Goal: Information Seeking & Learning: Learn about a topic

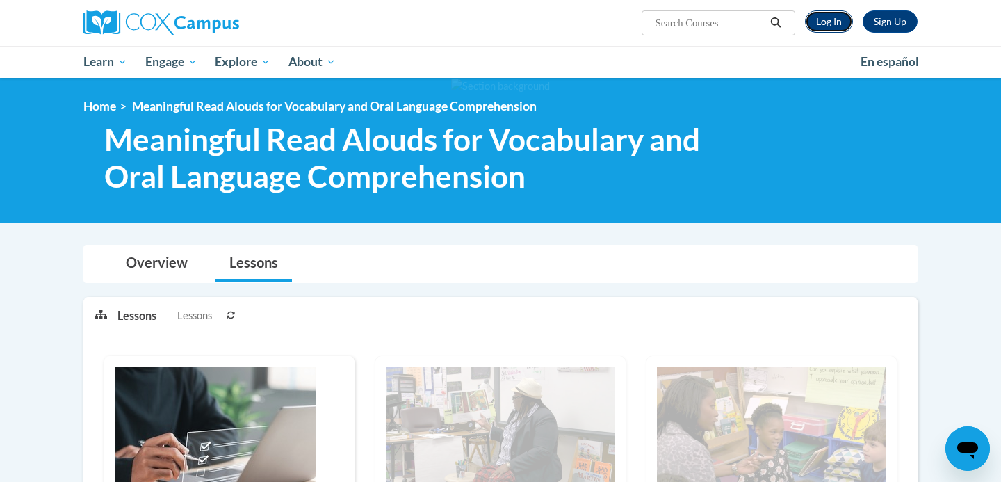
click at [838, 10] on link "Log In" at bounding box center [829, 21] width 48 height 22
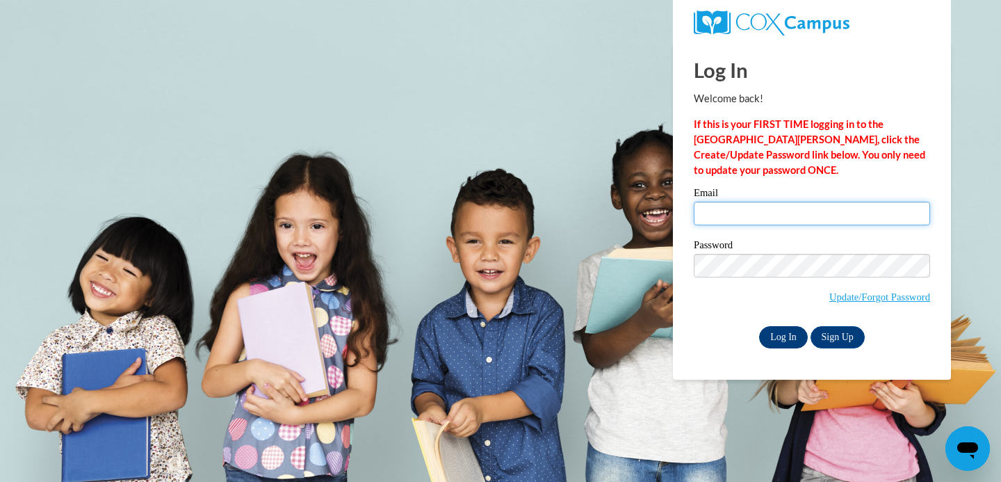
type input "fionagormican@gmail.com"
click at [778, 334] on input "Log In" at bounding box center [783, 337] width 49 height 22
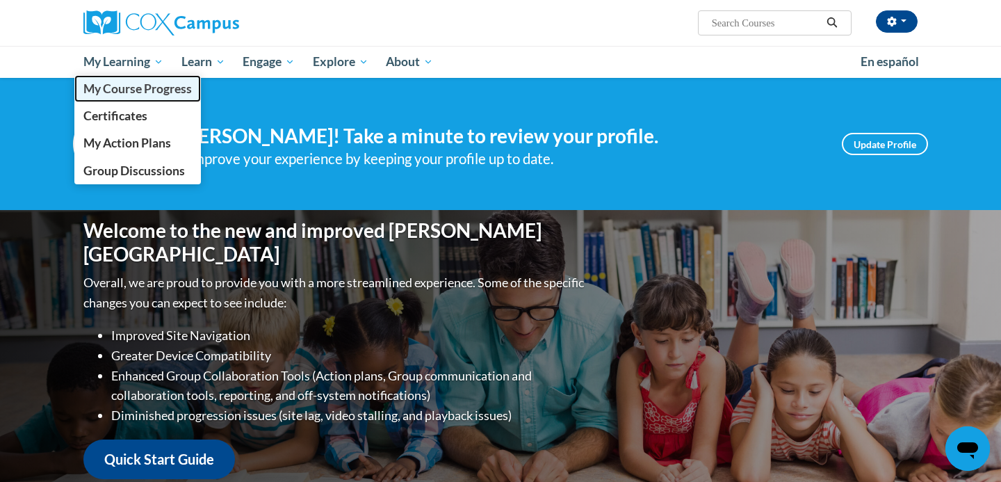
click at [136, 96] on link "My Course Progress" at bounding box center [137, 88] width 127 height 27
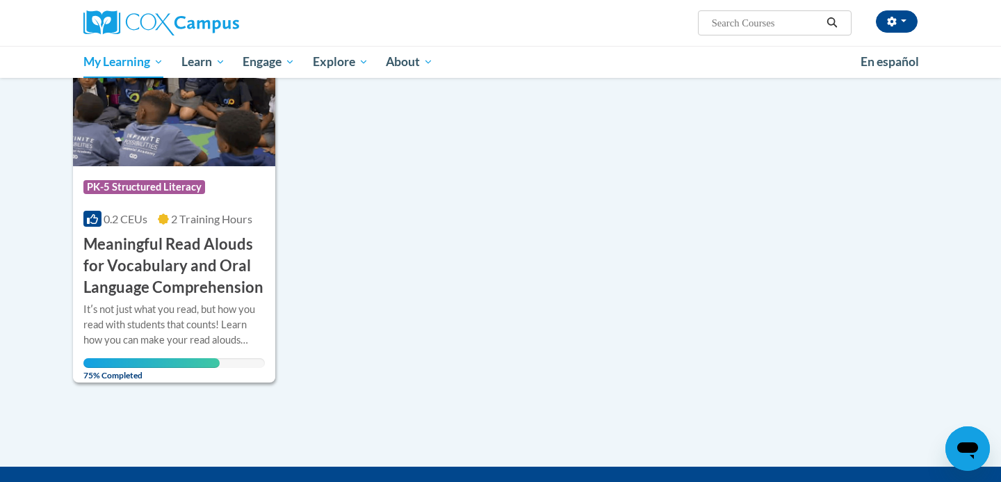
scroll to position [250, 0]
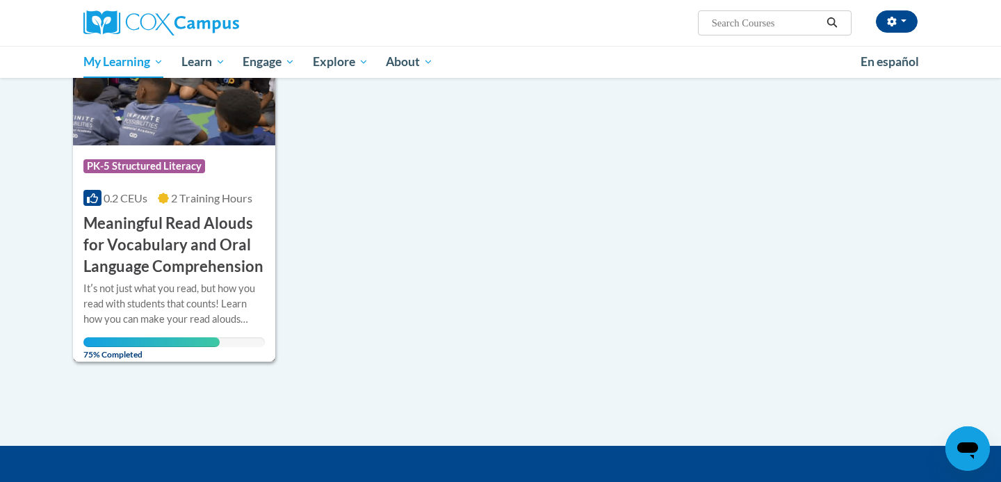
click at [213, 238] on h3 "Meaningful Read Alouds for Vocabulary and Oral Language Comprehension" at bounding box center [173, 245] width 181 height 64
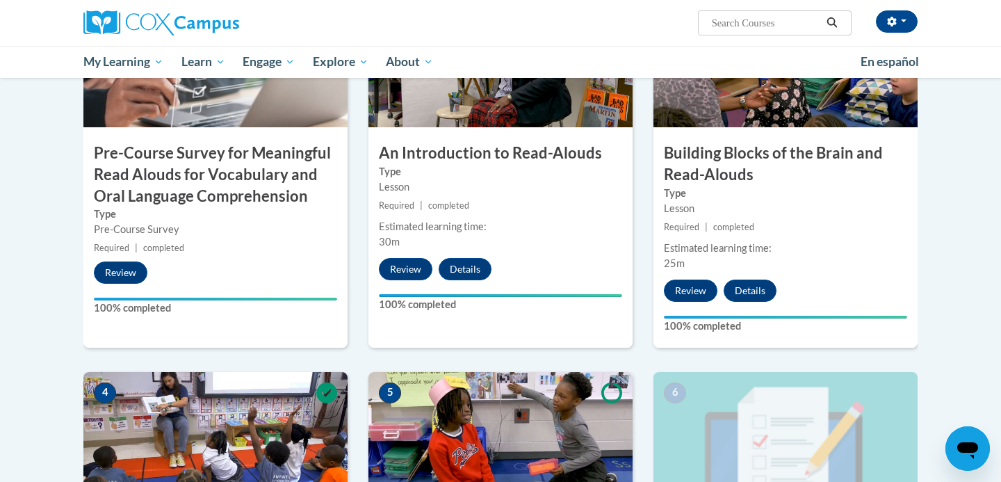
scroll to position [665, 0]
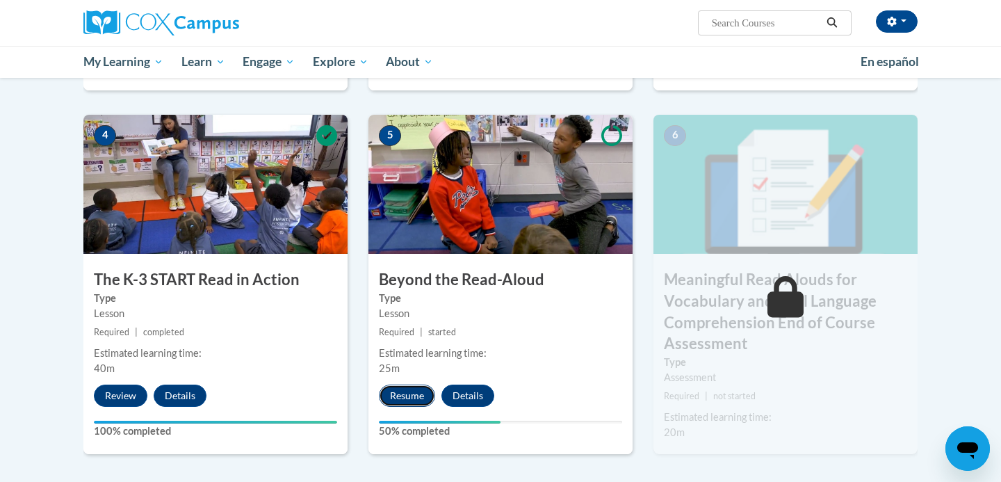
click at [400, 400] on button "Resume" at bounding box center [407, 395] width 56 height 22
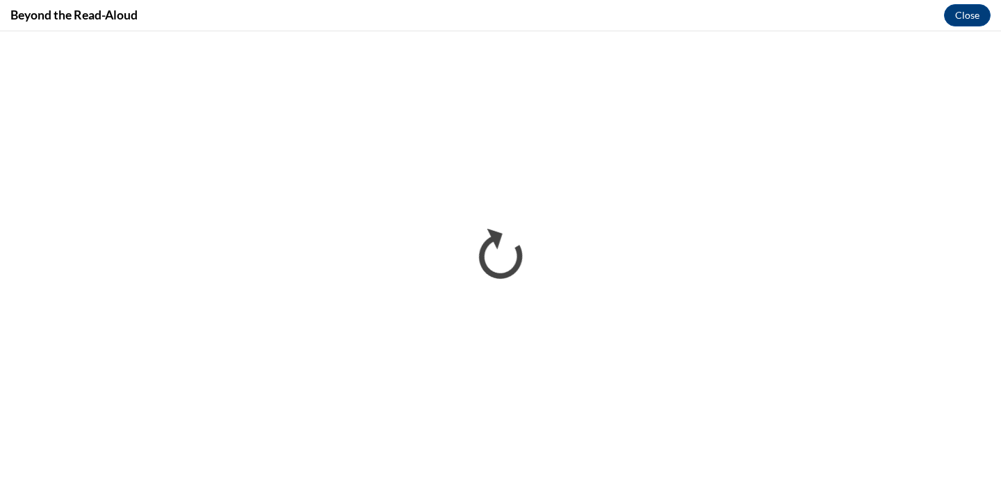
scroll to position [0, 0]
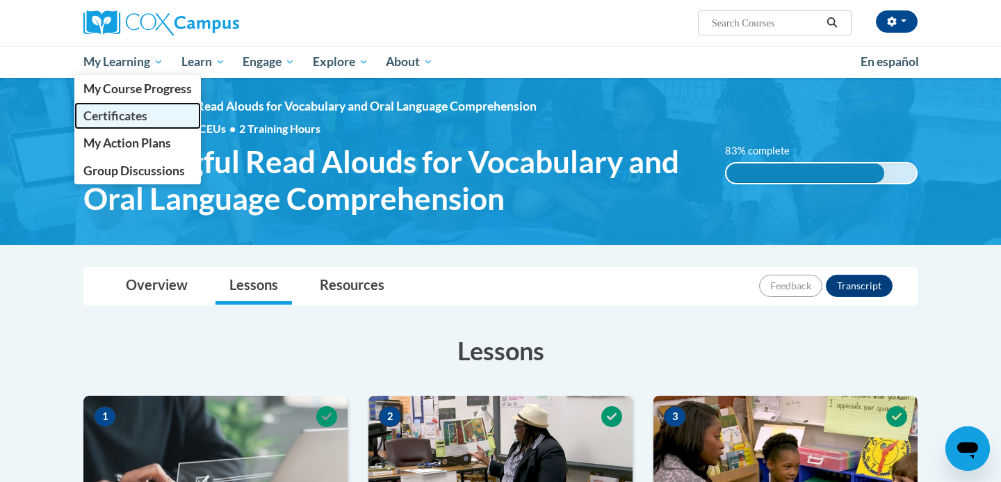
click at [124, 122] on span "Certificates" at bounding box center [115, 115] width 64 height 15
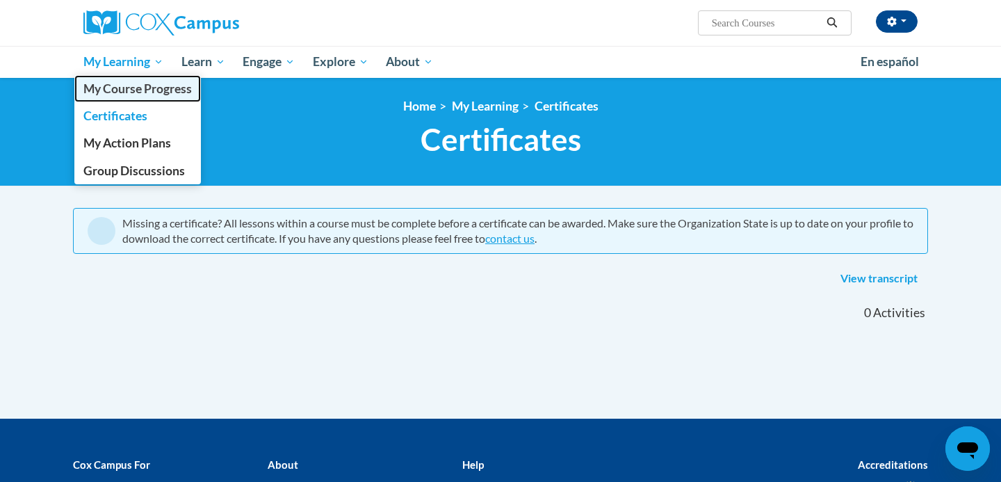
click at [145, 86] on span "My Course Progress" at bounding box center [137, 88] width 108 height 15
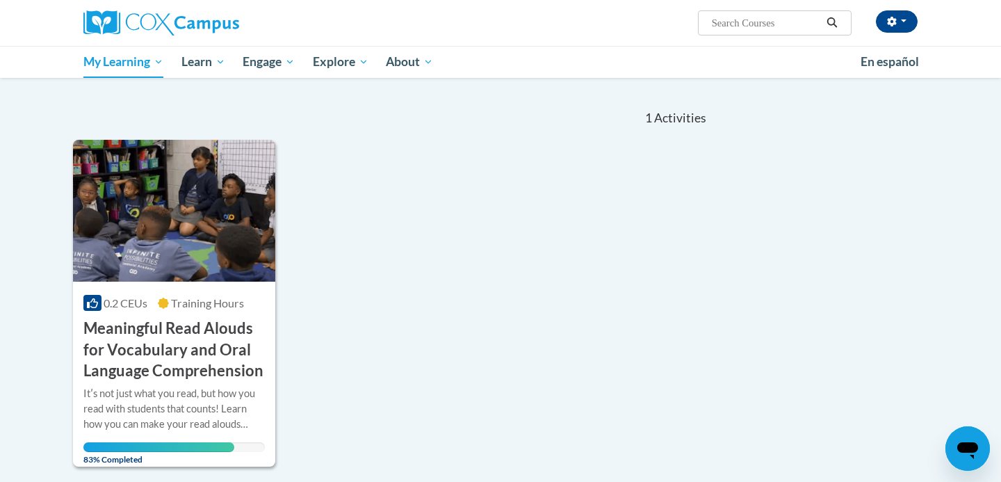
scroll to position [279, 0]
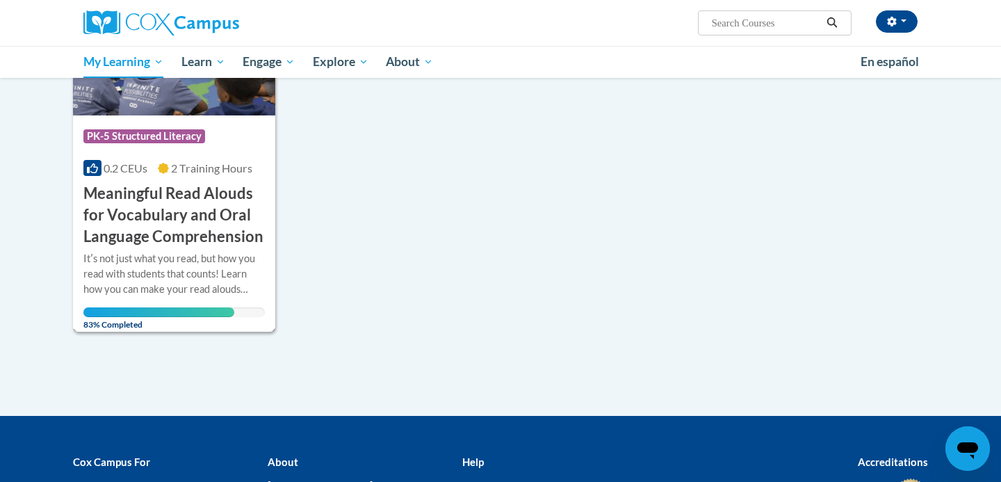
click at [211, 217] on h3 "Meaningful Read Alouds for Vocabulary and Oral Language Comprehension" at bounding box center [173, 215] width 181 height 64
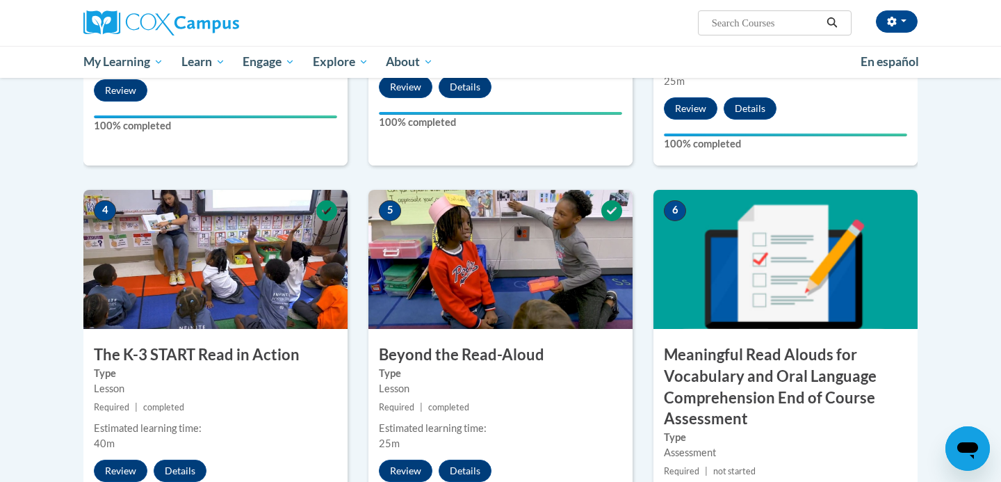
scroll to position [799, 0]
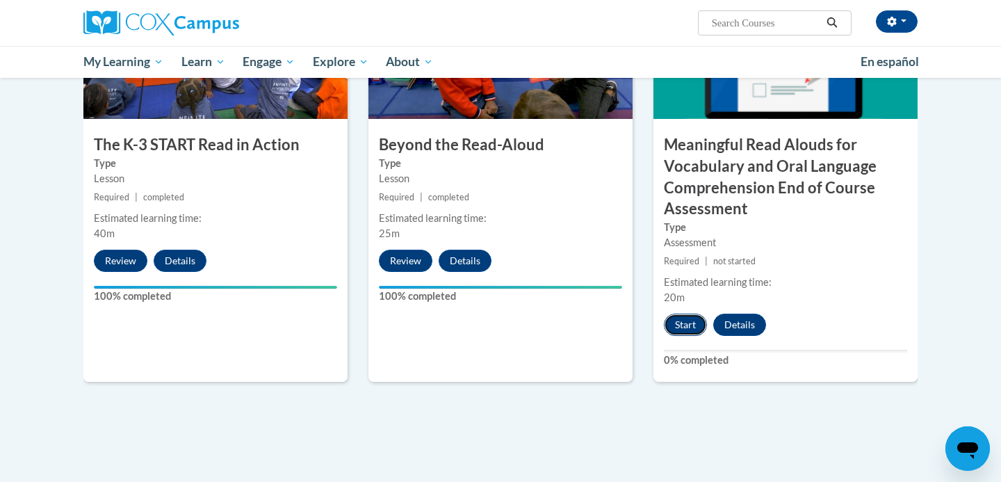
click at [685, 320] on button "Start" at bounding box center [685, 325] width 43 height 22
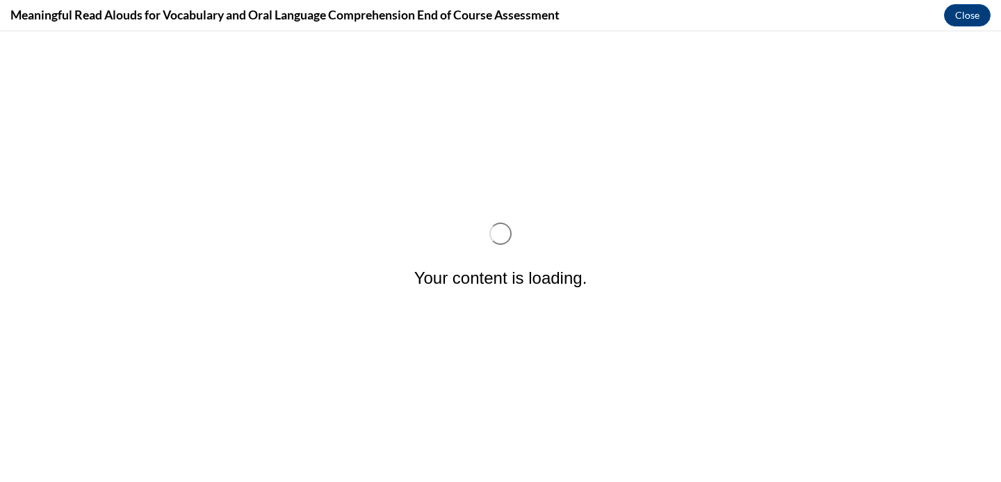
scroll to position [0, 0]
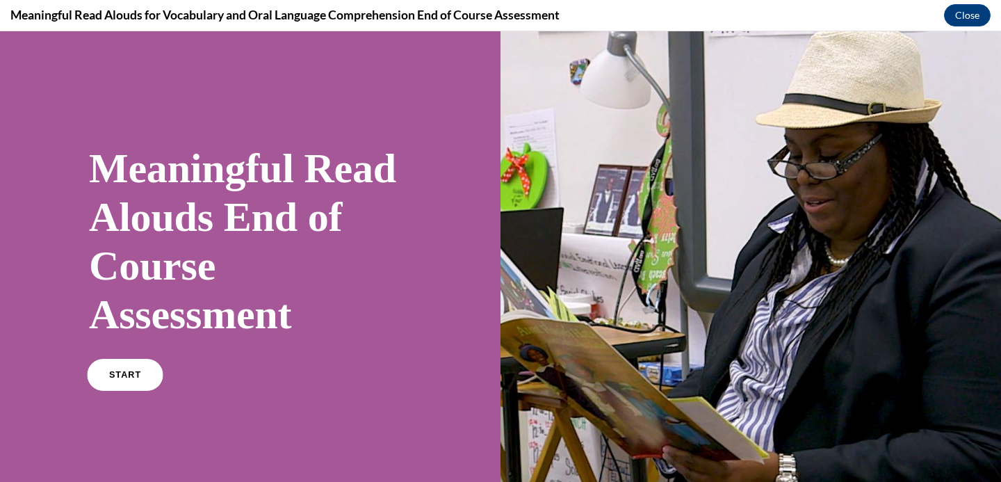
click at [136, 377] on span "START" at bounding box center [125, 375] width 32 height 10
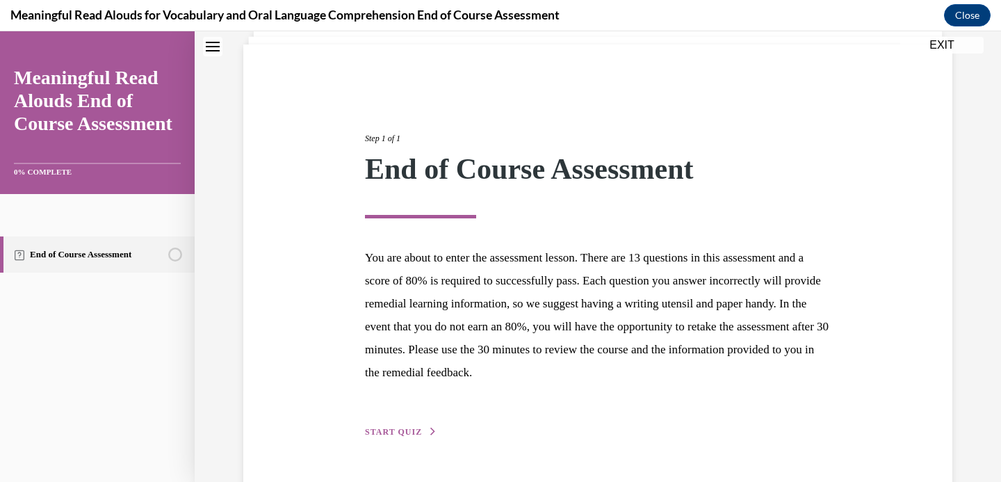
scroll to position [133, 0]
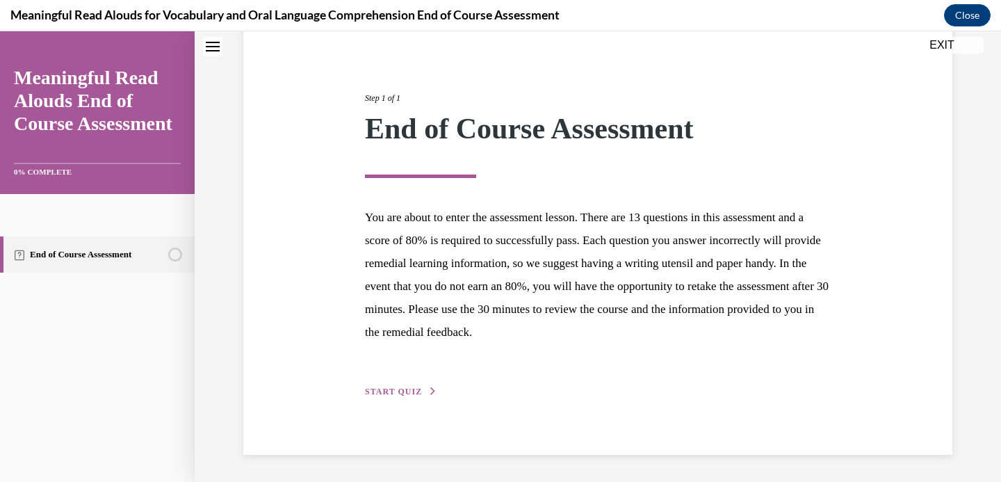
click at [400, 393] on span "START QUIZ" at bounding box center [393, 391] width 57 height 10
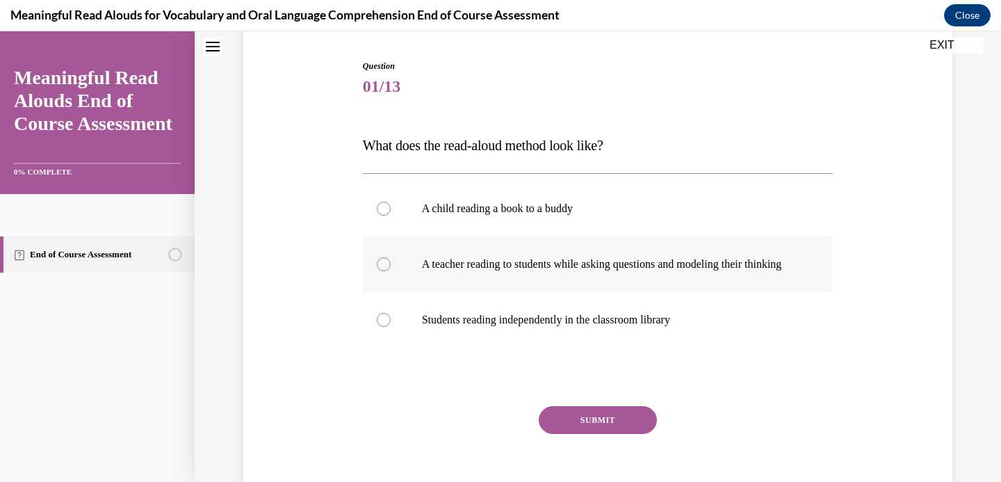
click at [388, 271] on div at bounding box center [384, 264] width 14 height 14
click at [388, 271] on input "A teacher reading to students while asking questions and modeling their thinking" at bounding box center [384, 264] width 14 height 14
radio input "true"
click at [569, 434] on button "SUBMIT" at bounding box center [598, 420] width 118 height 28
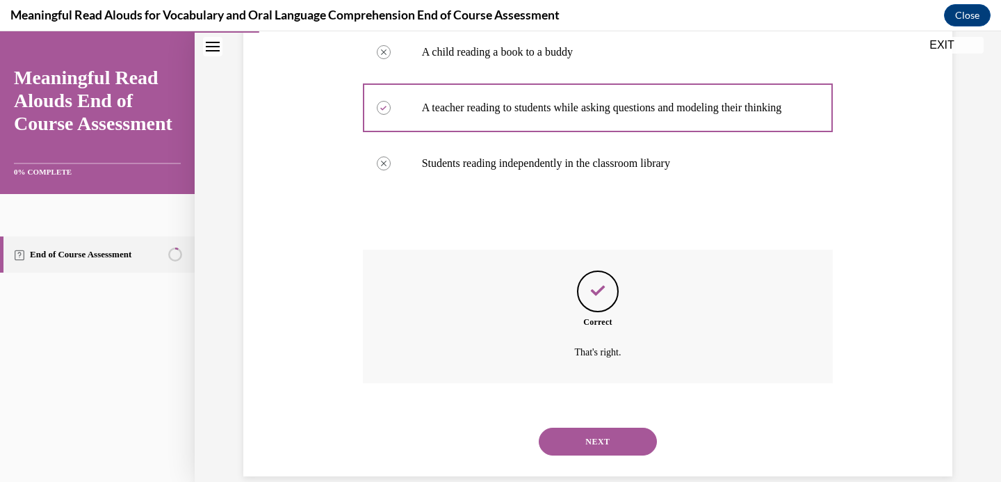
scroll to position [326, 0]
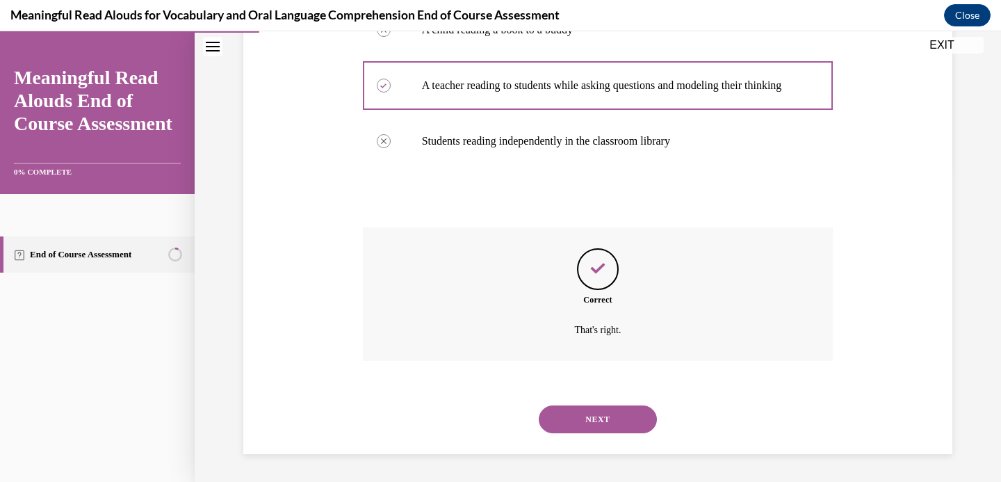
click at [562, 429] on button "NEXT" at bounding box center [598, 419] width 118 height 28
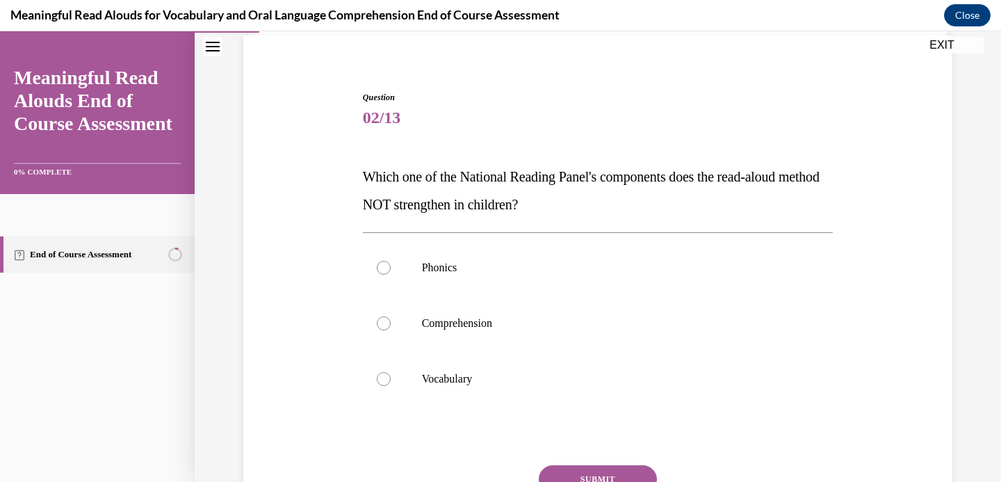
scroll to position [126, 0]
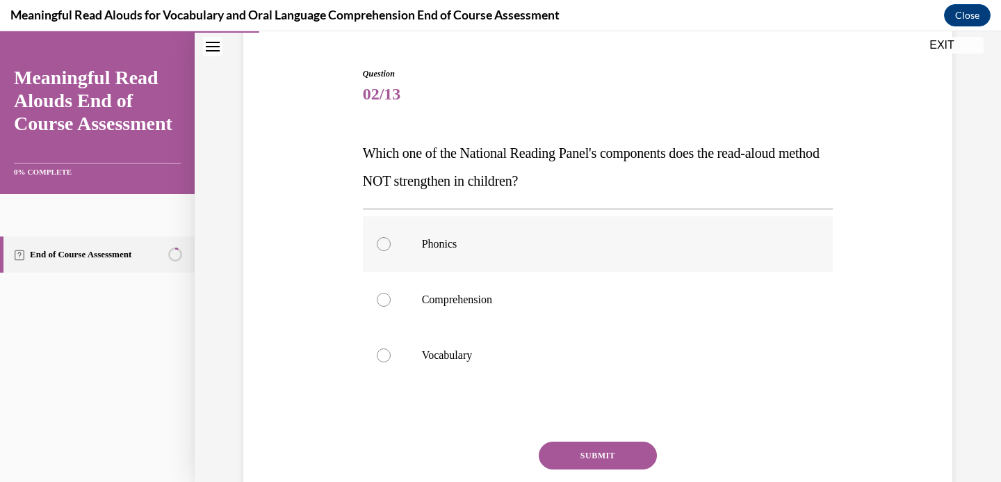
click at [383, 244] on div at bounding box center [384, 244] width 14 height 14
click at [383, 244] on input "Phonics" at bounding box center [384, 244] width 14 height 14
radio input "true"
click at [584, 450] on button "SUBMIT" at bounding box center [598, 455] width 118 height 28
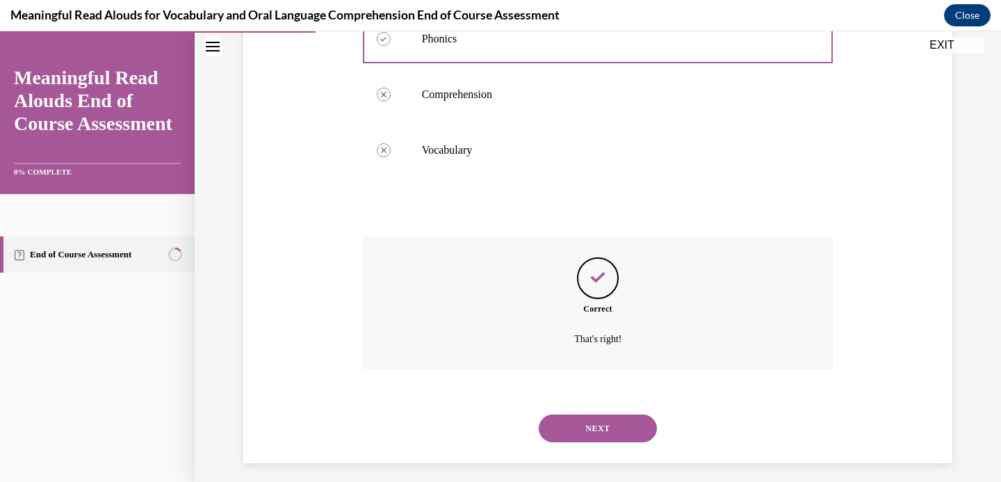
scroll to position [340, 0]
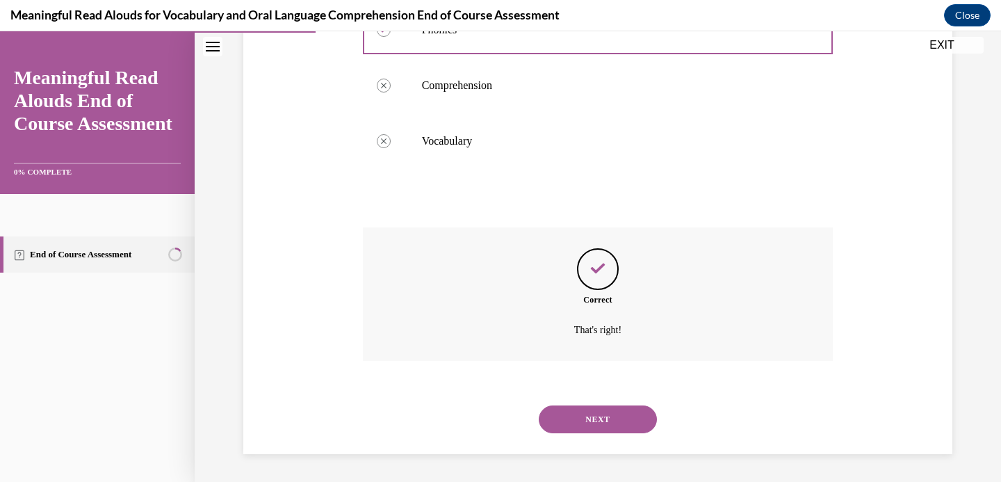
click at [567, 430] on button "NEXT" at bounding box center [598, 419] width 118 height 28
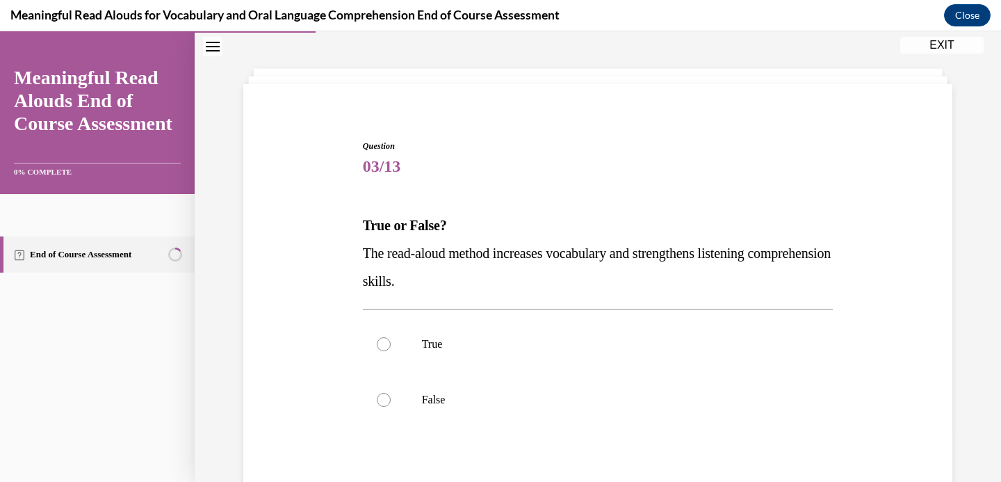
scroll to position [128, 0]
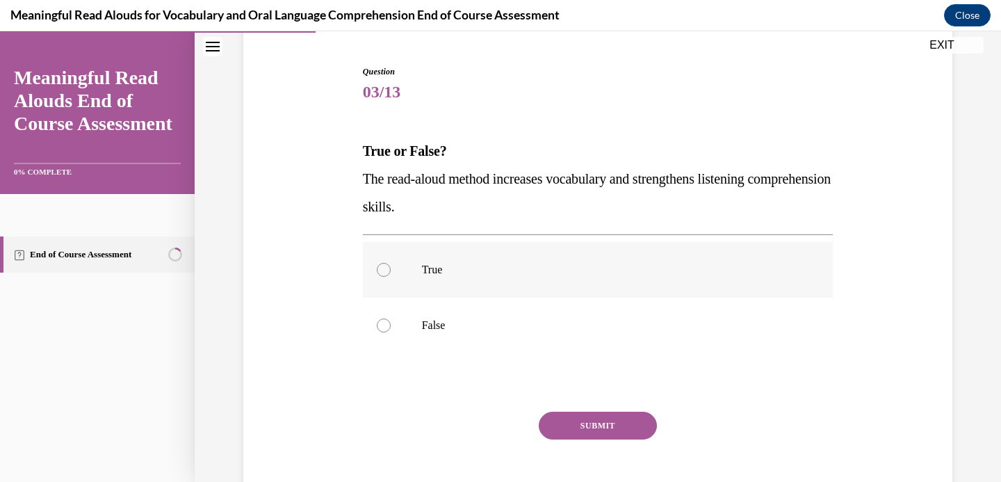
click at [377, 274] on label "True" at bounding box center [598, 270] width 471 height 56
click at [377, 274] on input "True" at bounding box center [384, 270] width 14 height 14
radio input "true"
click at [594, 416] on button "SUBMIT" at bounding box center [598, 426] width 118 height 28
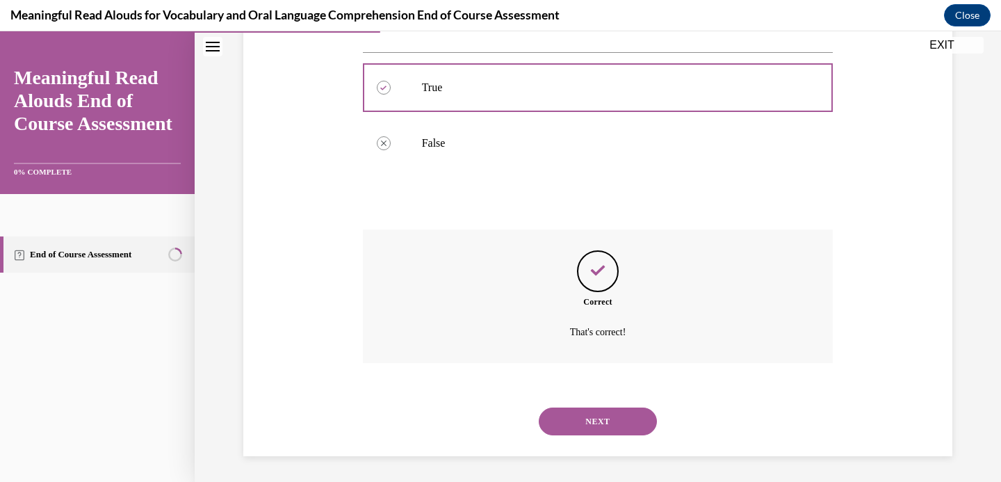
scroll to position [312, 0]
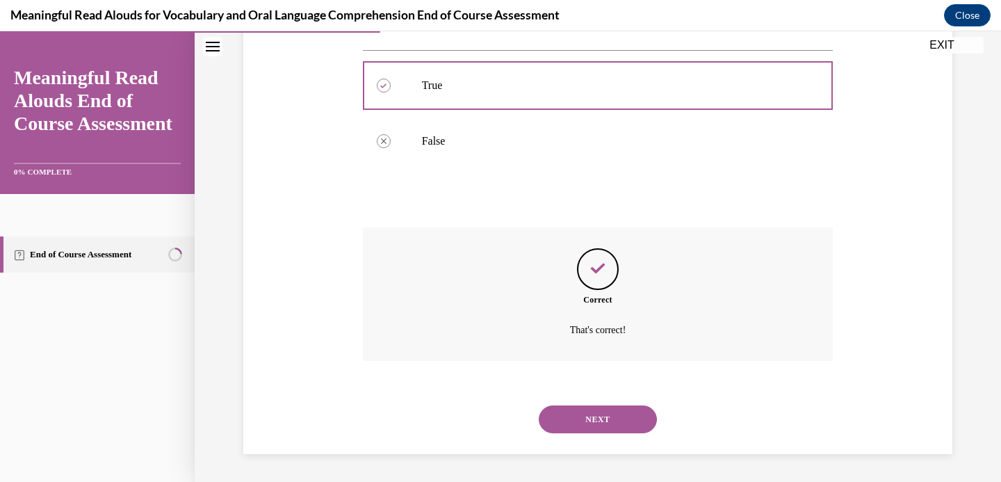
click at [580, 420] on button "NEXT" at bounding box center [598, 419] width 118 height 28
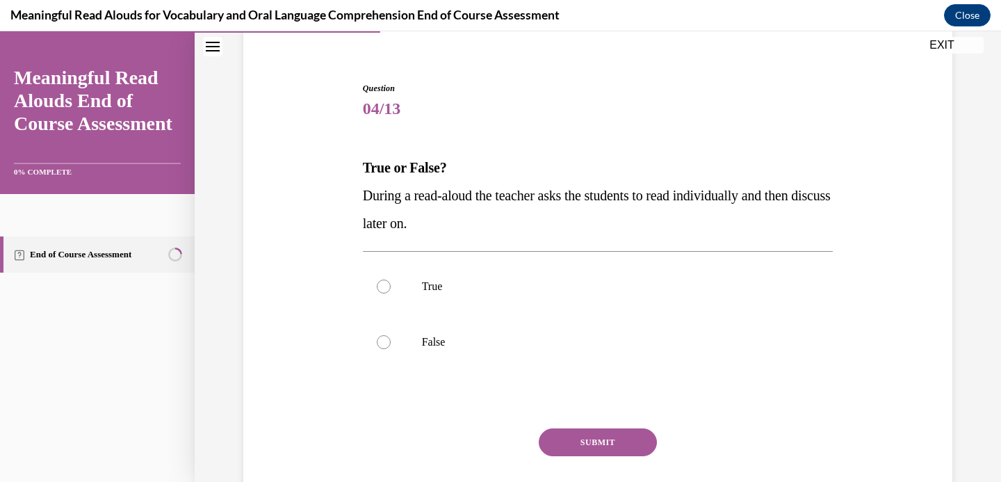
scroll to position [113, 0]
click at [389, 338] on div at bounding box center [384, 341] width 14 height 14
click at [389, 338] on input "False" at bounding box center [384, 341] width 14 height 14
radio input "true"
click at [577, 432] on button "SUBMIT" at bounding box center [598, 441] width 118 height 28
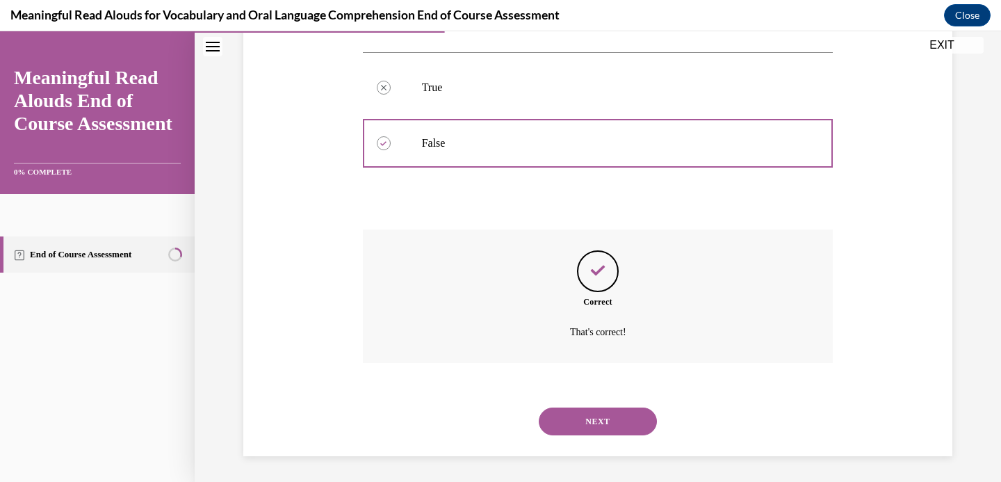
scroll to position [312, 0]
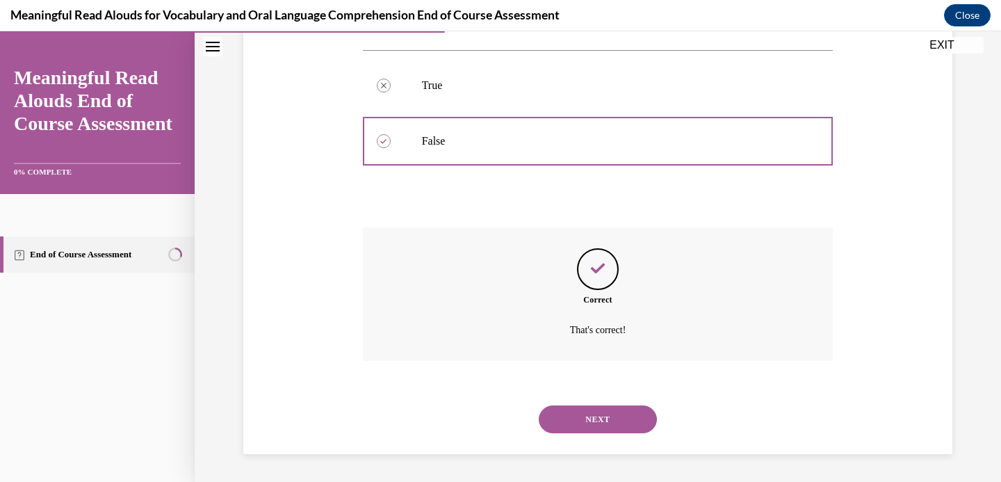
click at [576, 423] on button "NEXT" at bounding box center [598, 419] width 118 height 28
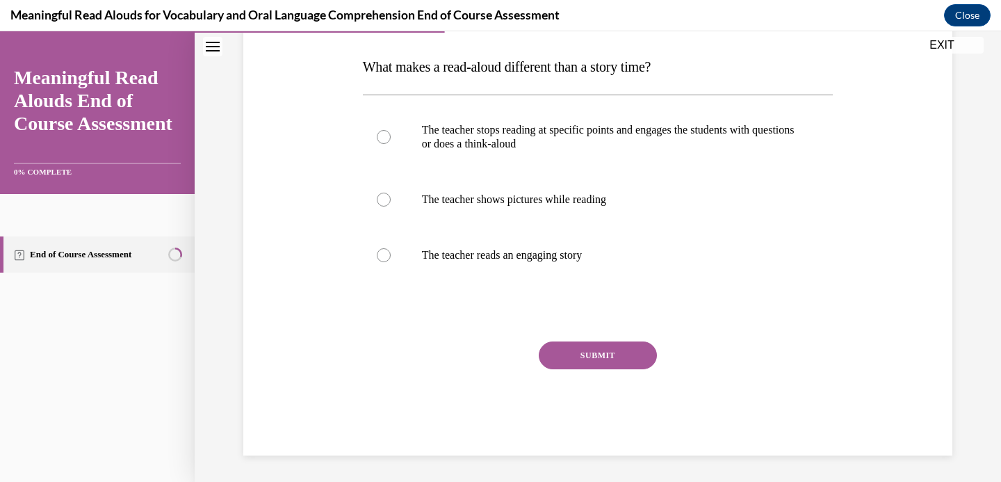
scroll to position [213, 0]
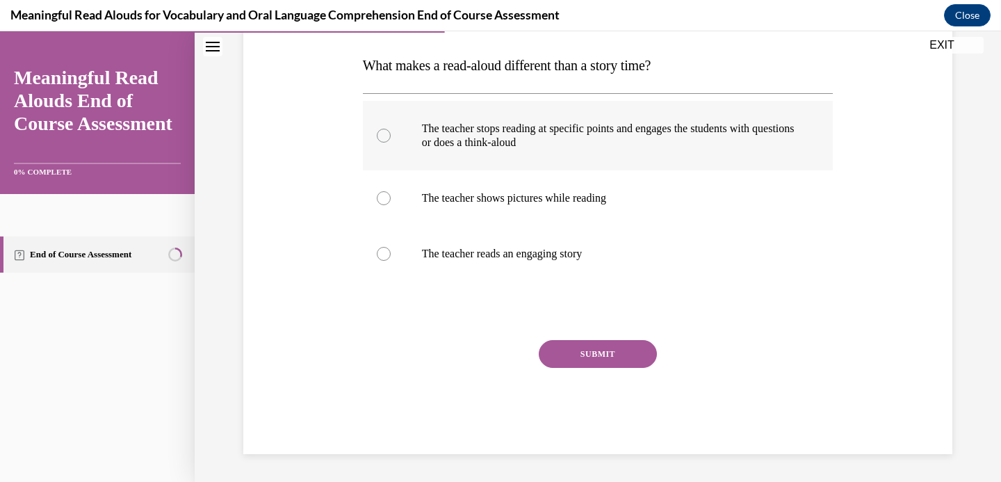
click at [381, 129] on div at bounding box center [384, 136] width 14 height 14
click at [381, 129] on input "The teacher stops reading at specific points and engages the students with ques…" at bounding box center [384, 136] width 14 height 14
radio input "true"
click at [581, 355] on button "SUBMIT" at bounding box center [598, 354] width 118 height 28
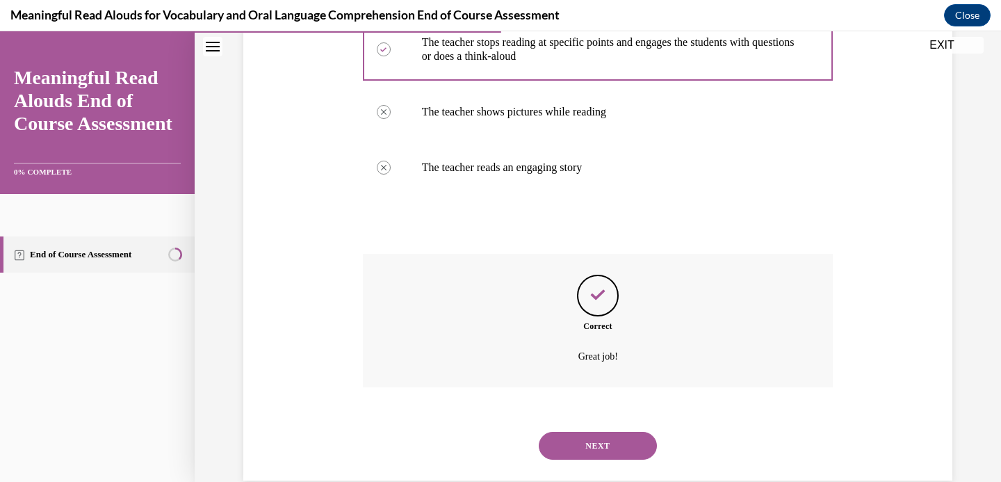
scroll to position [326, 0]
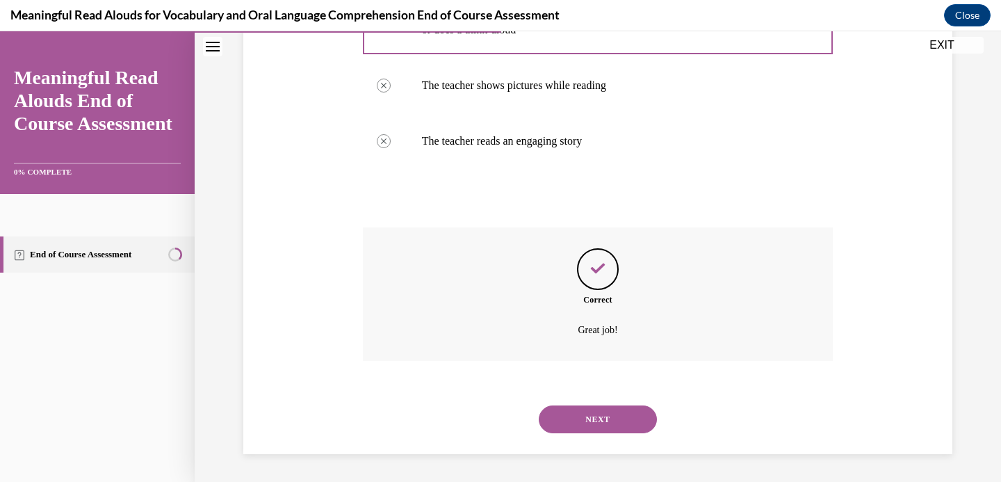
click at [573, 416] on button "NEXT" at bounding box center [598, 419] width 118 height 28
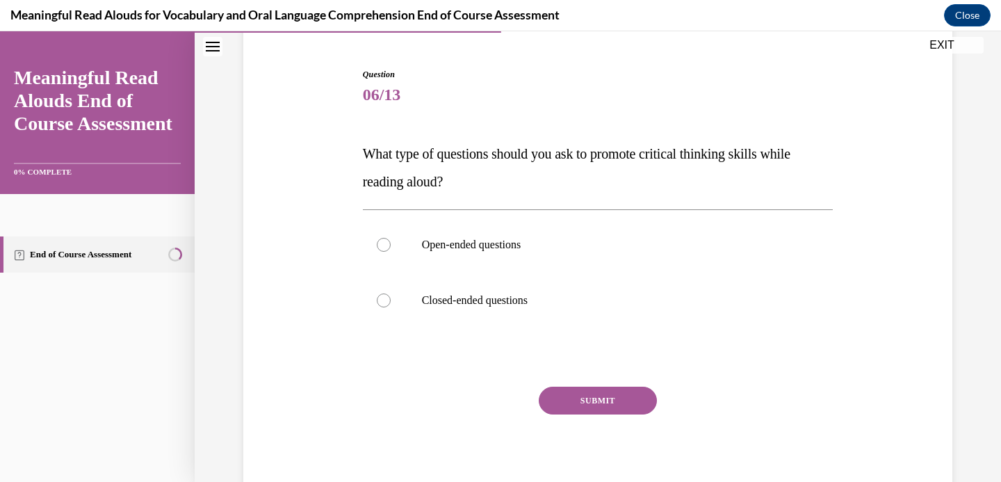
scroll to position [117, 0]
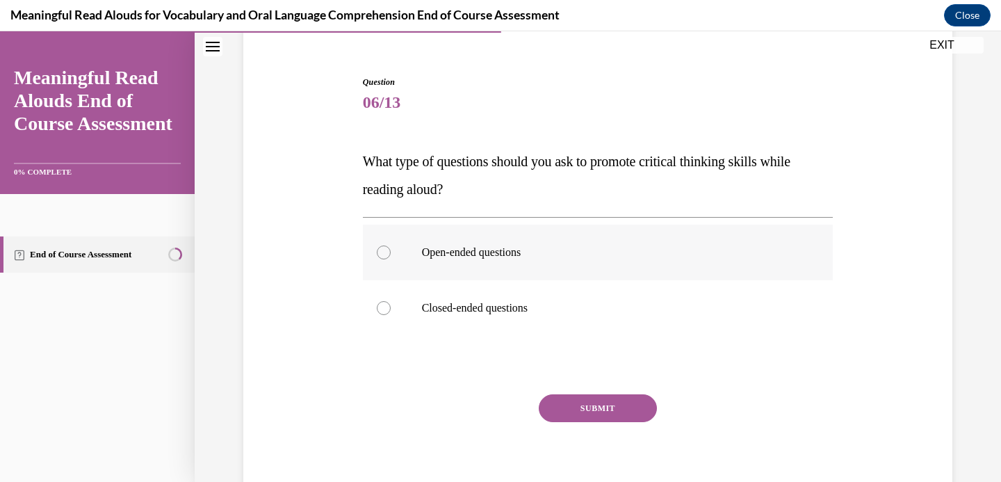
click at [380, 248] on div at bounding box center [384, 252] width 14 height 14
click at [380, 248] on input "Open-ended questions" at bounding box center [384, 252] width 14 height 14
radio input "true"
click at [586, 407] on button "SUBMIT" at bounding box center [598, 408] width 118 height 28
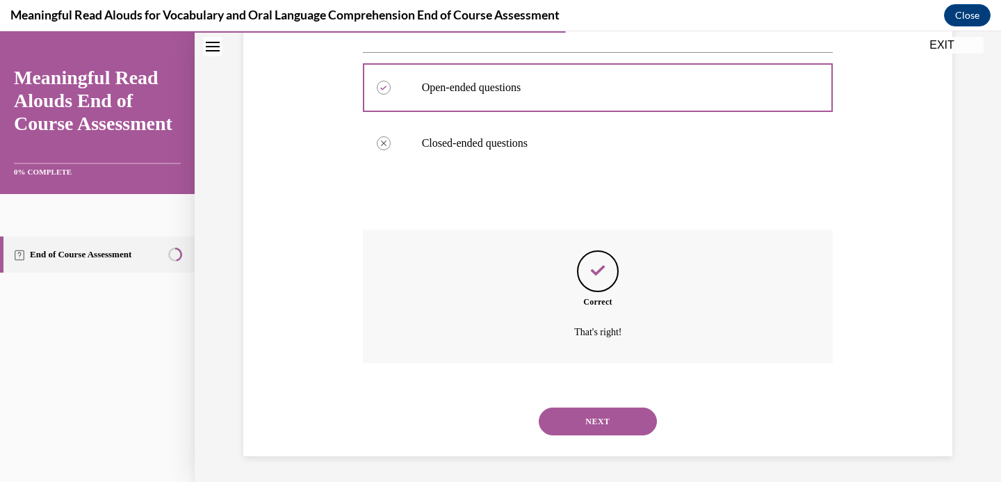
scroll to position [284, 0]
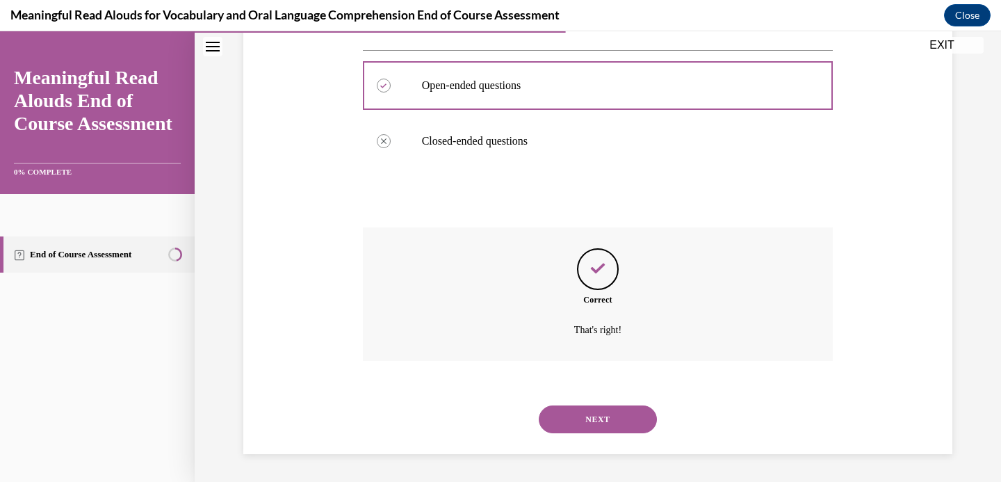
click at [594, 419] on button "NEXT" at bounding box center [598, 419] width 118 height 28
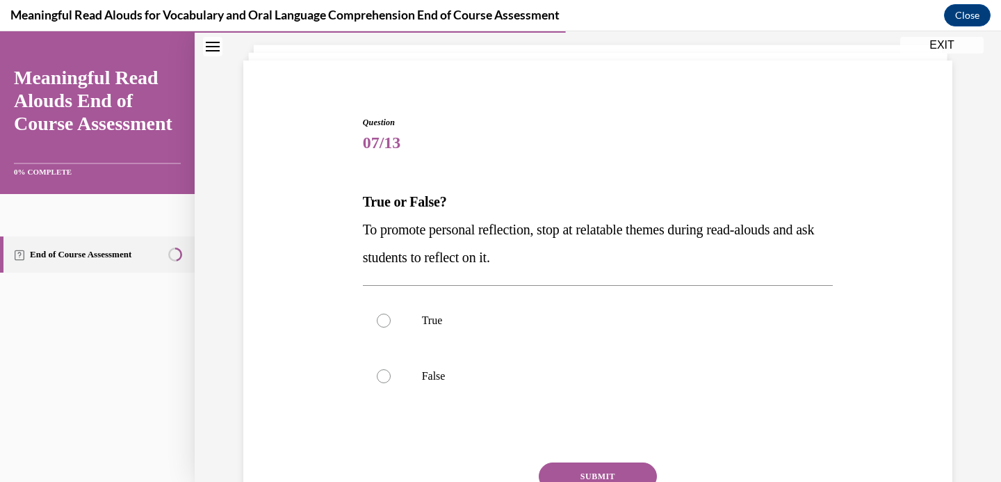
scroll to position [200, 0]
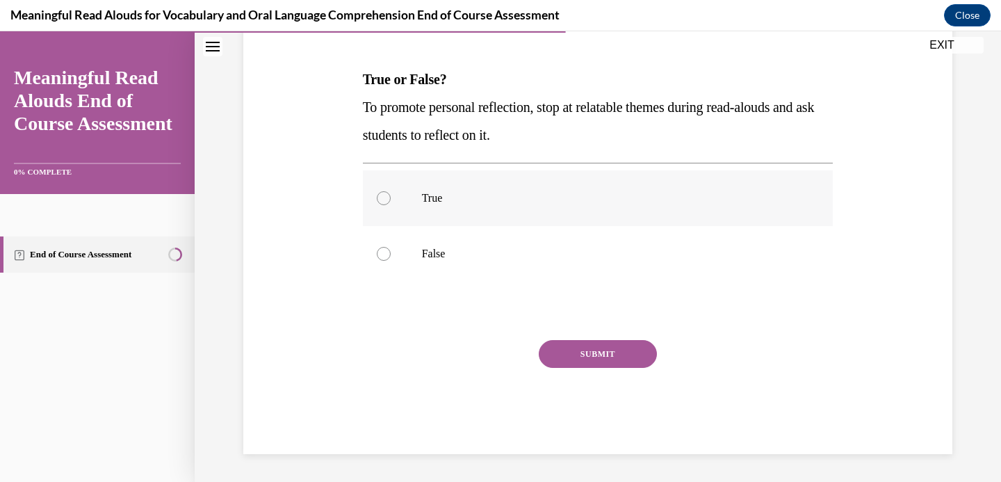
click at [377, 185] on label "True" at bounding box center [598, 198] width 471 height 56
click at [377, 191] on input "True" at bounding box center [384, 198] width 14 height 14
radio input "true"
click at [591, 348] on button "SUBMIT" at bounding box center [598, 354] width 118 height 28
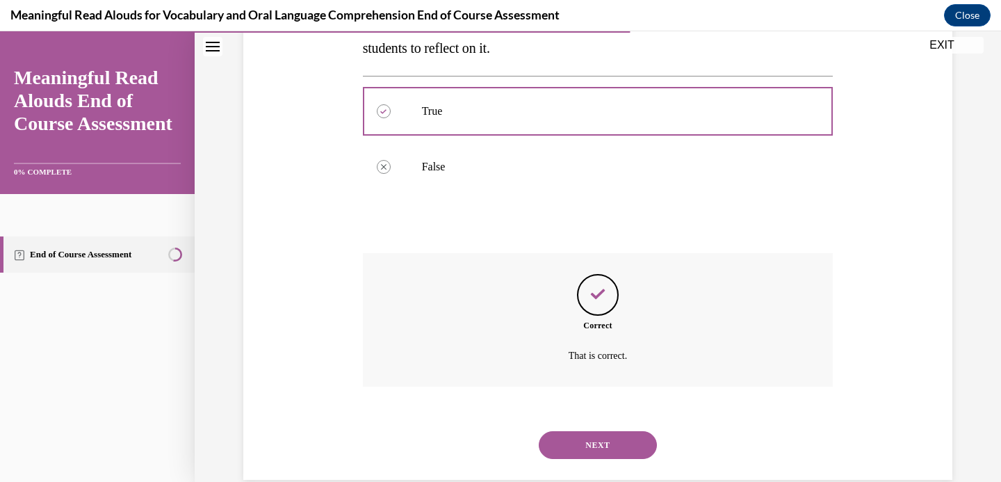
scroll to position [312, 0]
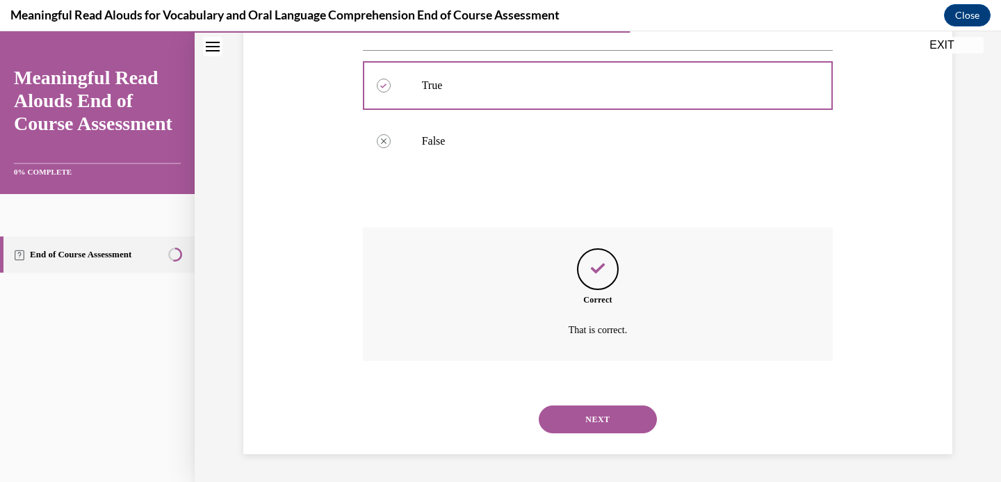
click at [607, 409] on button "NEXT" at bounding box center [598, 419] width 118 height 28
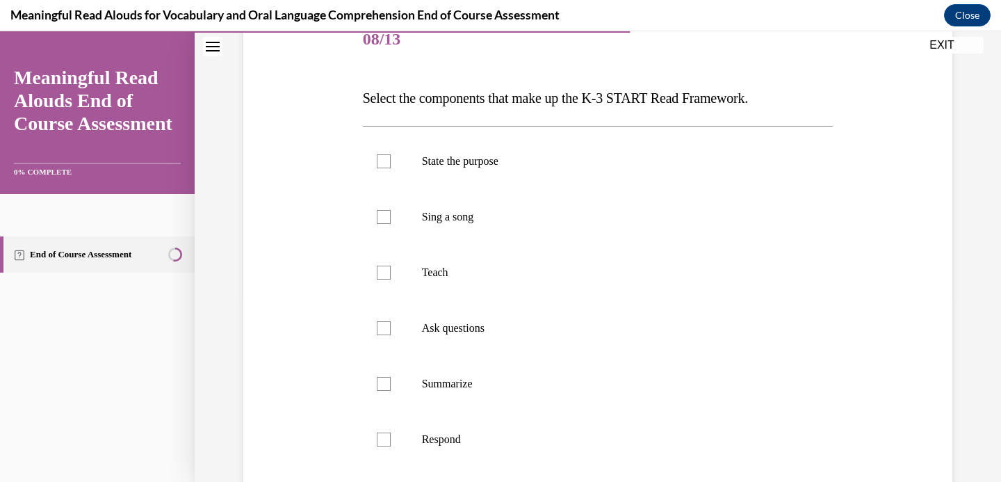
scroll to position [193, 0]
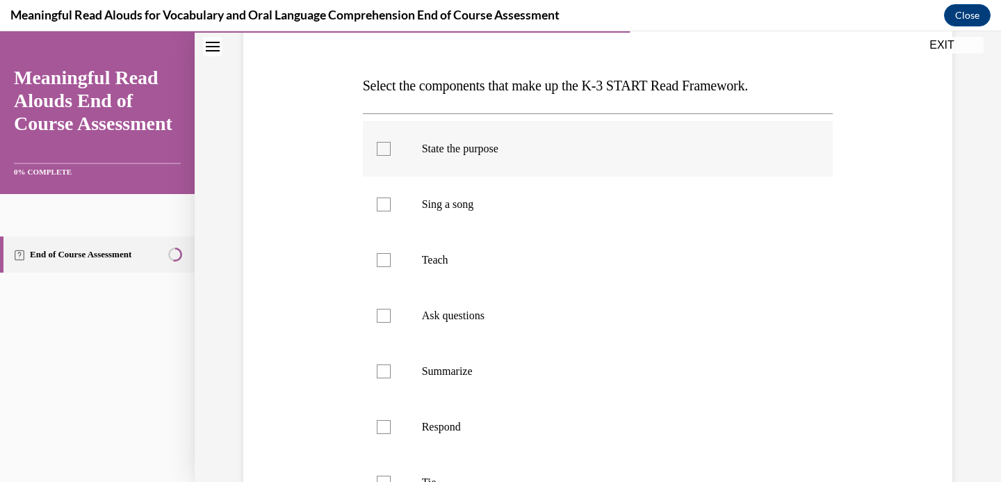
click at [387, 144] on div at bounding box center [384, 149] width 14 height 14
click at [387, 144] on input "State the purpose" at bounding box center [384, 149] width 14 height 14
checkbox input "true"
click at [385, 314] on div at bounding box center [384, 316] width 14 height 14
click at [385, 314] on input "Ask questions" at bounding box center [384, 316] width 14 height 14
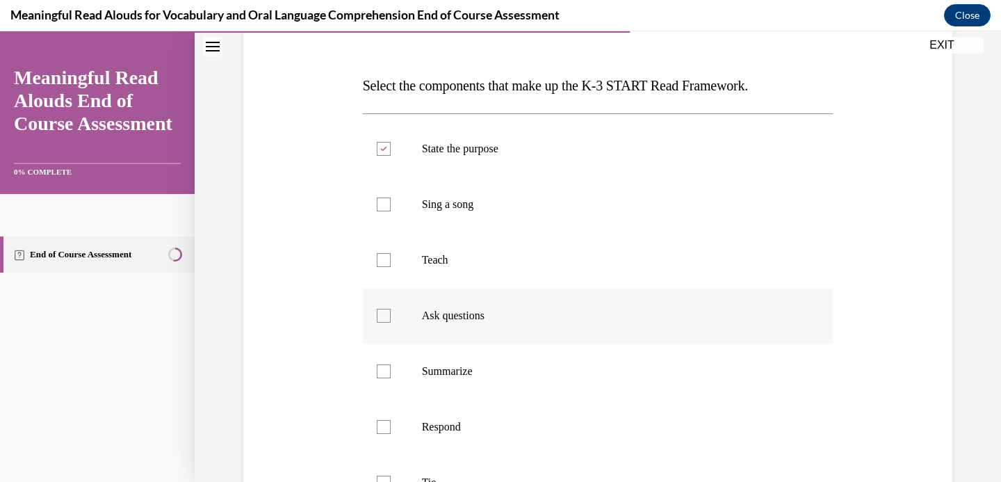
checkbox input "true"
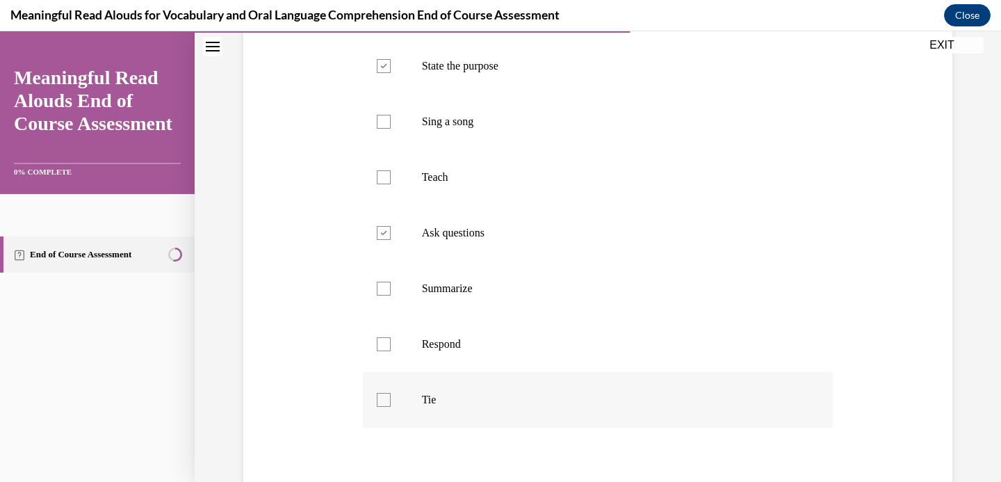
scroll to position [277, 0]
click at [382, 172] on div at bounding box center [384, 176] width 14 height 14
click at [382, 172] on input "Teach" at bounding box center [384, 176] width 14 height 14
checkbox input "true"
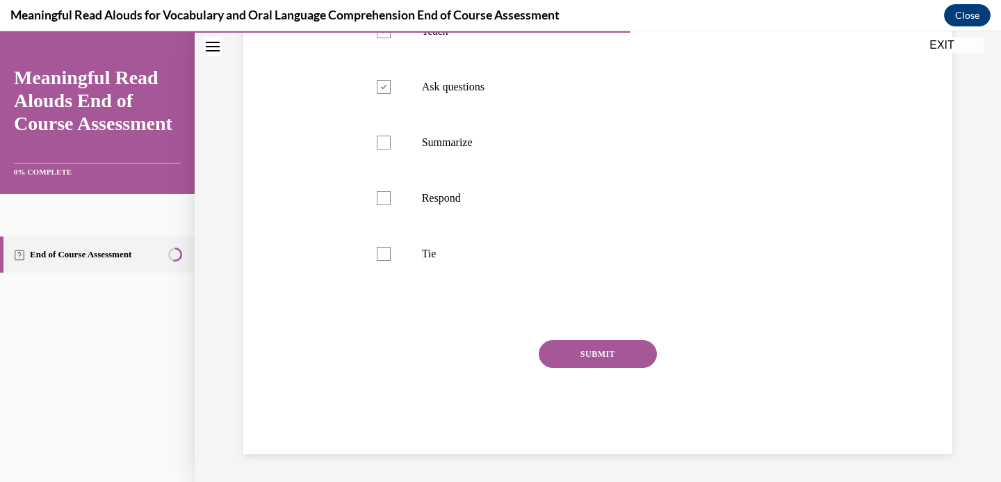
click at [571, 369] on div "SUBMIT" at bounding box center [598, 375] width 471 height 70
click at [587, 355] on button "SUBMIT" at bounding box center [598, 354] width 118 height 28
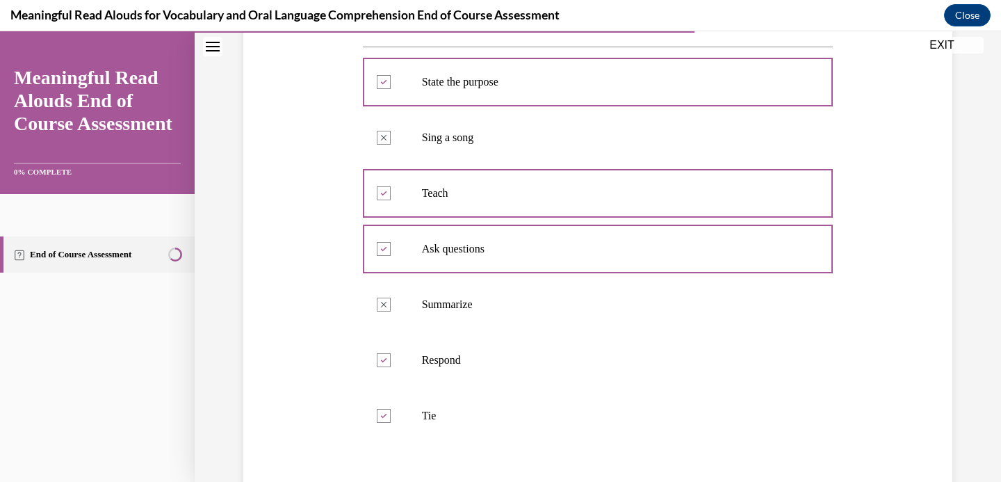
scroll to position [533, 0]
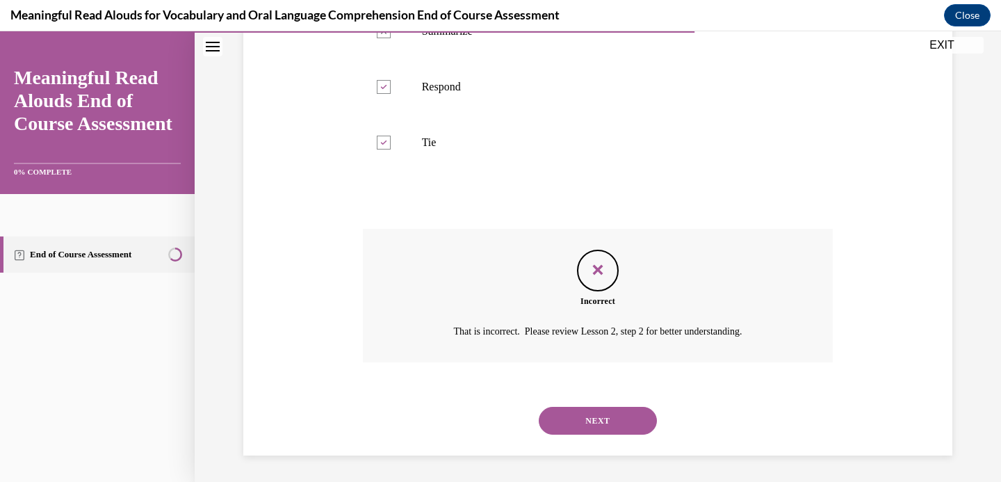
click at [584, 428] on button "NEXT" at bounding box center [598, 421] width 118 height 28
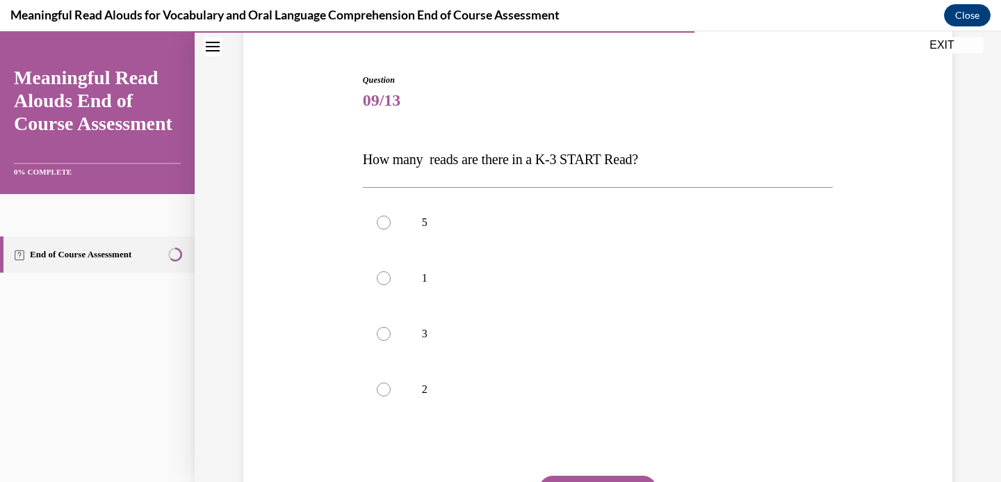
scroll to position [125, 0]
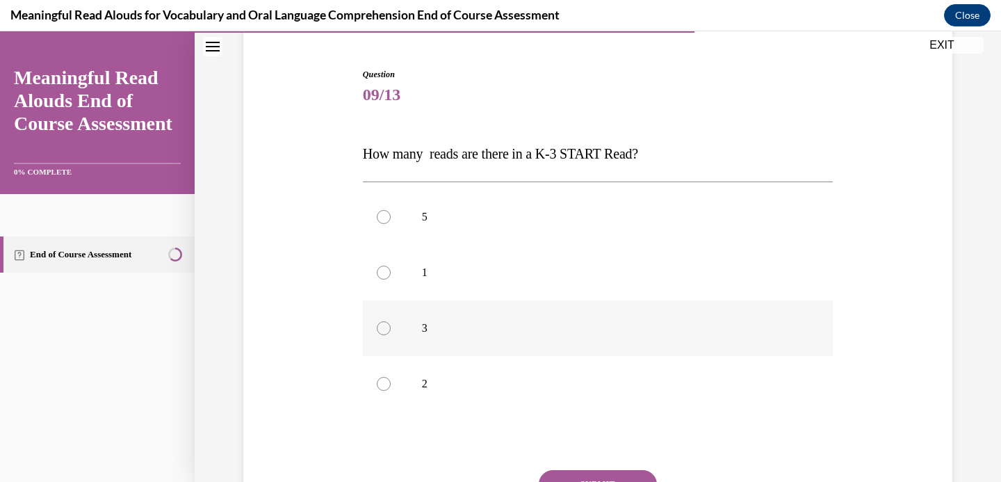
click at [389, 334] on label "3" at bounding box center [598, 328] width 471 height 56
click at [389, 334] on input "3" at bounding box center [384, 328] width 14 height 14
radio input "true"
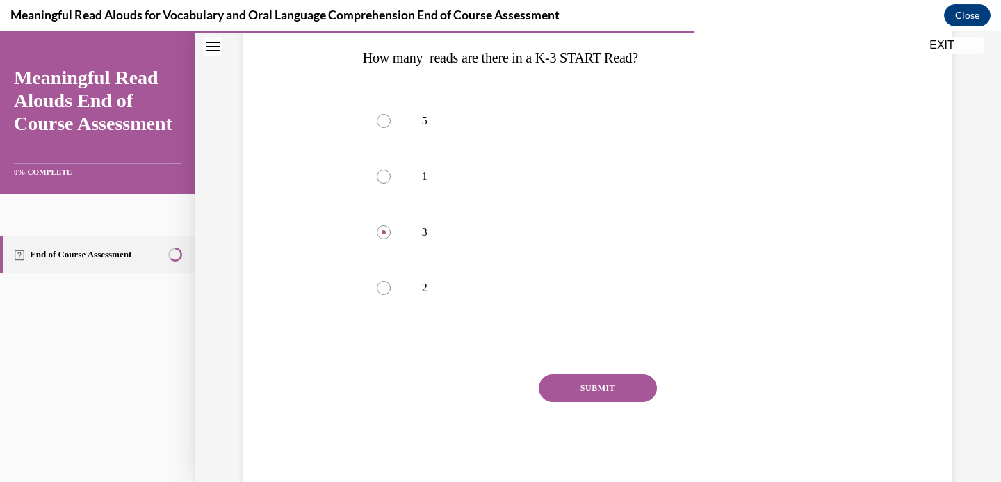
click at [600, 394] on button "SUBMIT" at bounding box center [598, 388] width 118 height 28
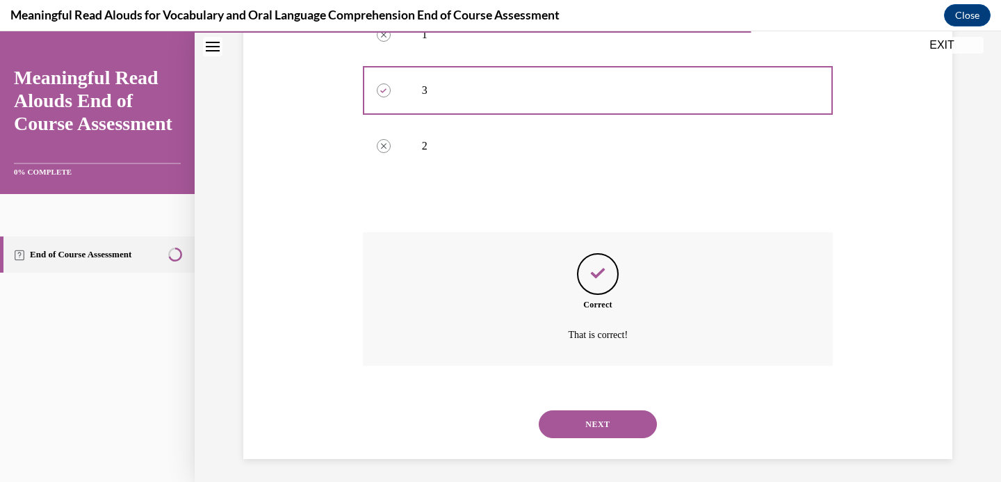
scroll to position [368, 0]
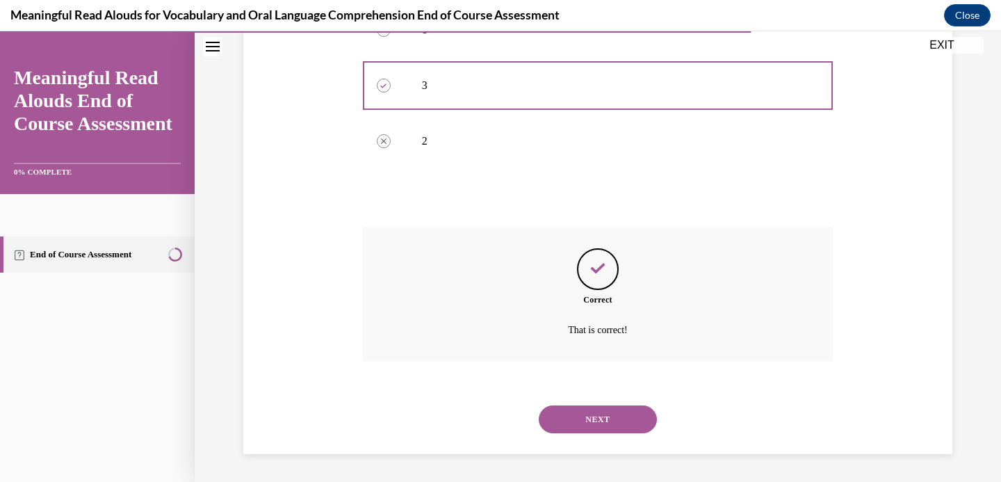
click at [564, 418] on button "NEXT" at bounding box center [598, 419] width 118 height 28
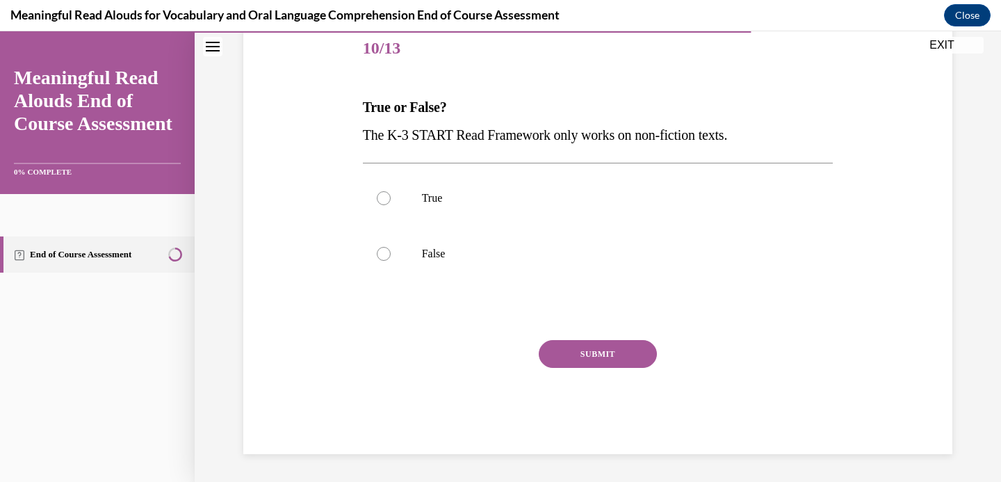
scroll to position [154, 0]
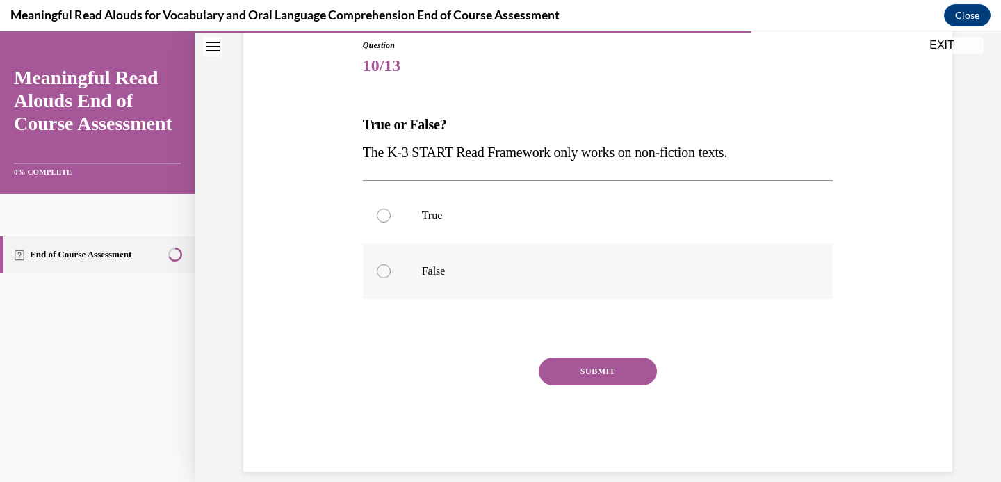
click at [382, 261] on label "False" at bounding box center [598, 271] width 471 height 56
click at [382, 264] on input "False" at bounding box center [384, 271] width 14 height 14
radio input "true"
click at [589, 370] on button "SUBMIT" at bounding box center [598, 371] width 118 height 28
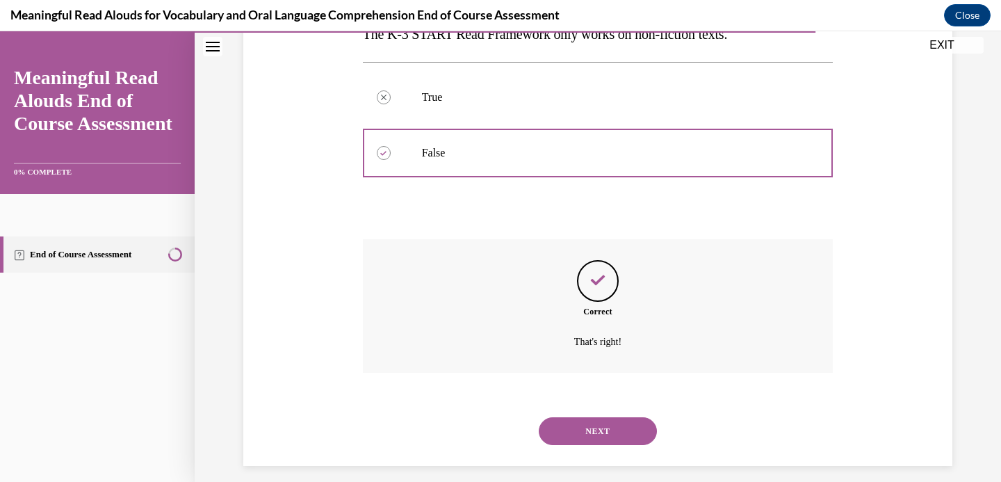
scroll to position [284, 0]
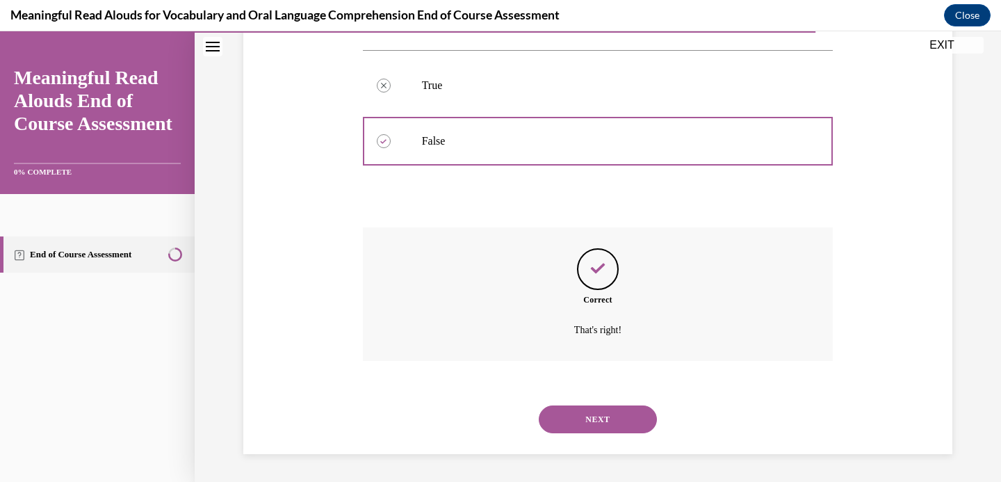
click at [577, 419] on button "NEXT" at bounding box center [598, 419] width 118 height 28
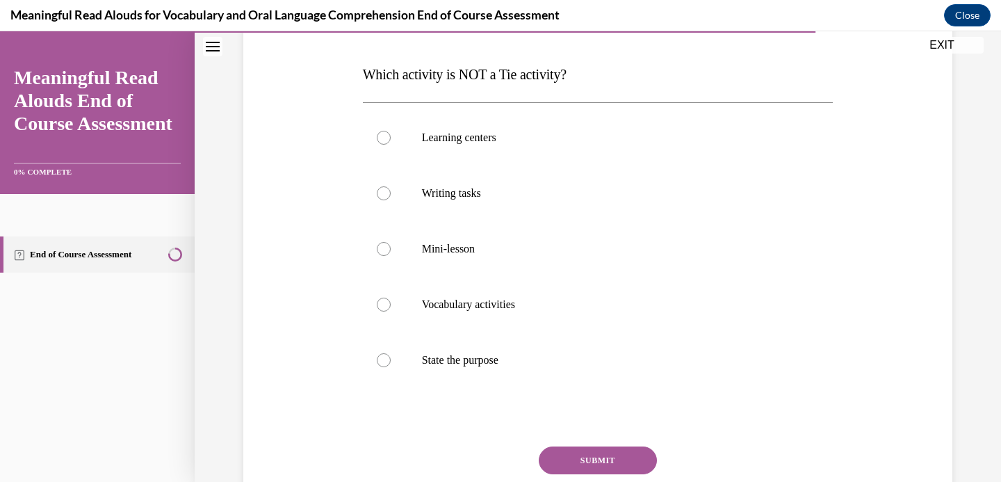
scroll to position [205, 0]
click at [380, 357] on div at bounding box center [384, 359] width 14 height 14
click at [380, 357] on input "State the purpose" at bounding box center [384, 359] width 14 height 14
radio input "true"
click at [570, 450] on button "SUBMIT" at bounding box center [598, 460] width 118 height 28
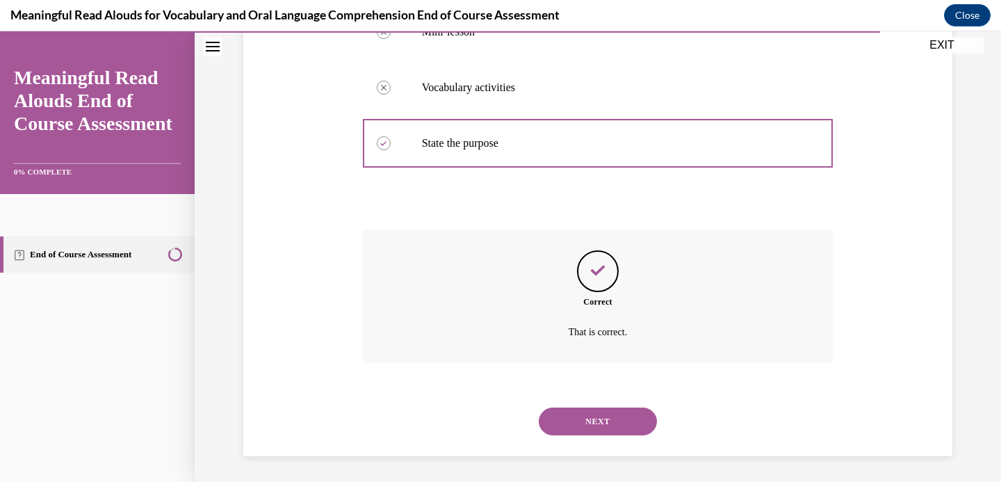
scroll to position [423, 0]
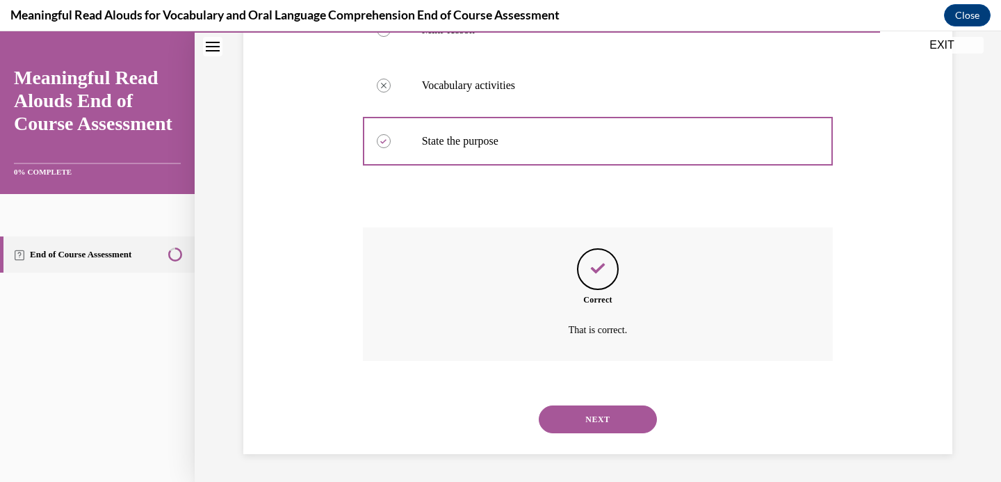
click at [580, 422] on button "NEXT" at bounding box center [598, 419] width 118 height 28
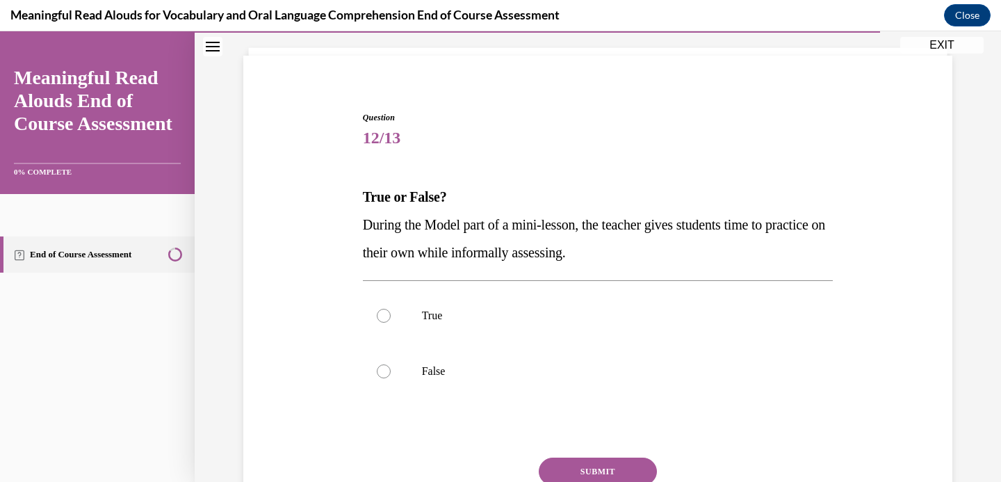
scroll to position [97, 0]
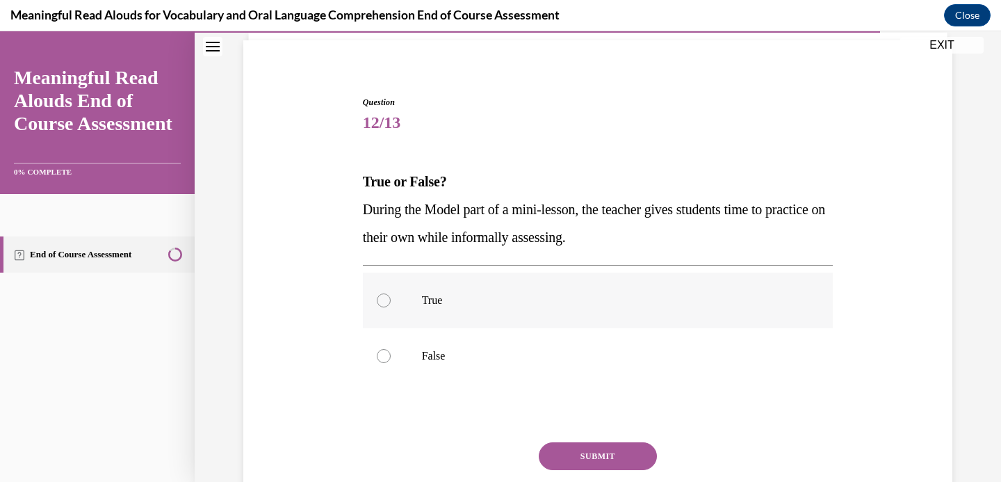
click at [380, 299] on div at bounding box center [384, 300] width 14 height 14
click at [380, 299] on input "True" at bounding box center [384, 300] width 14 height 14
radio input "true"
click at [614, 457] on button "SUBMIT" at bounding box center [598, 456] width 118 height 28
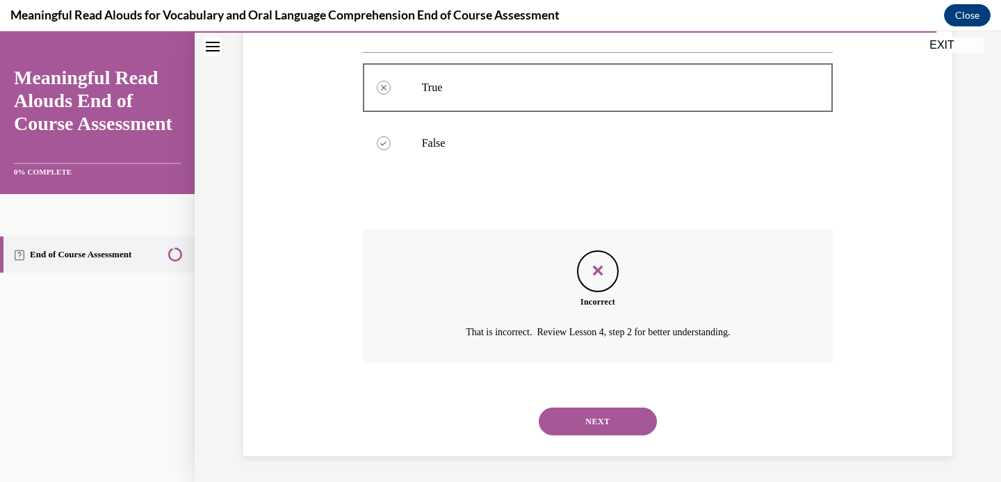
scroll to position [312, 0]
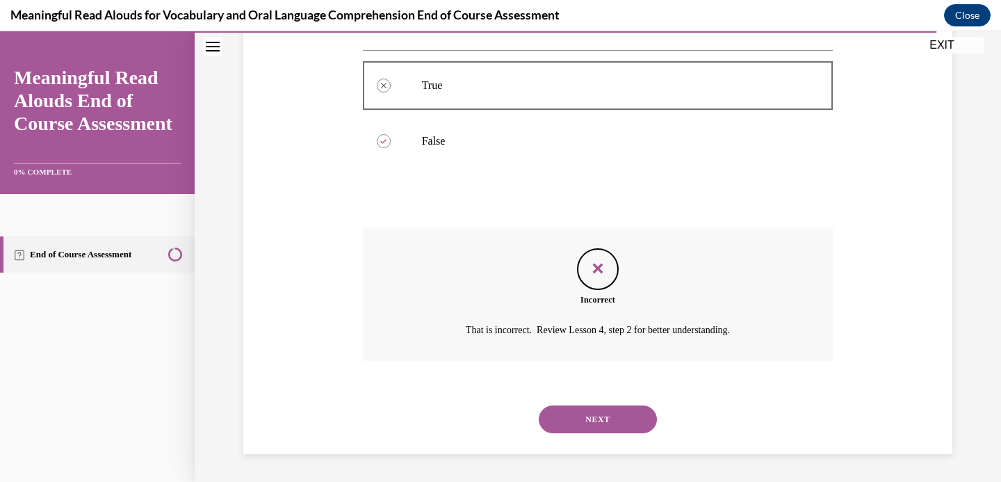
click at [578, 426] on button "NEXT" at bounding box center [598, 419] width 118 height 28
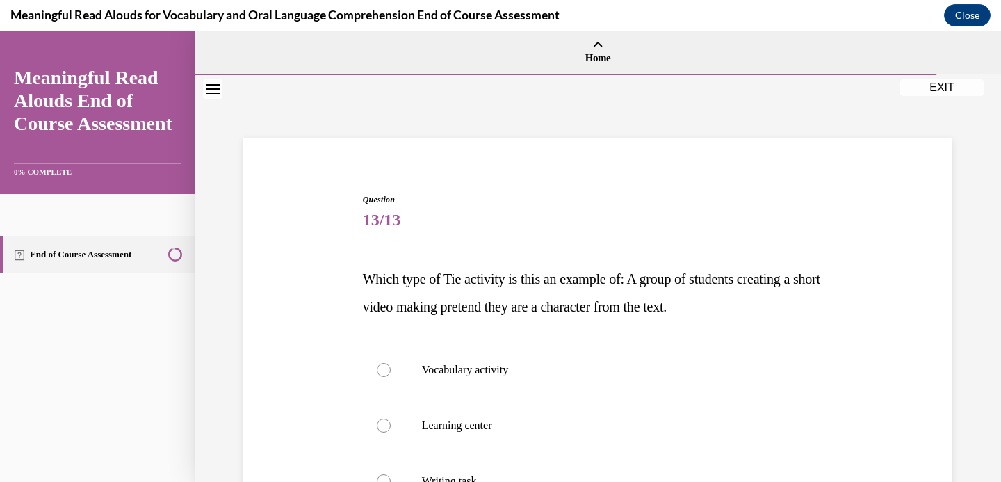
scroll to position [151, 0]
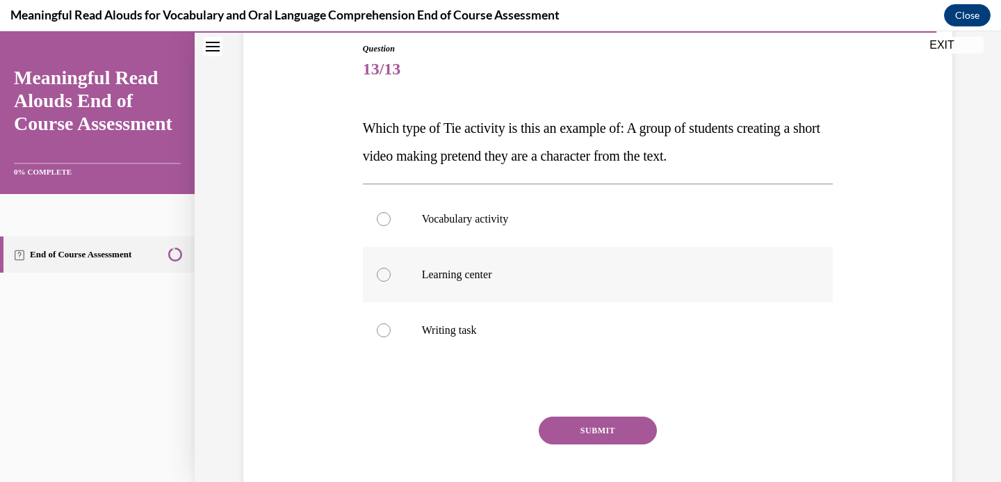
click at [384, 268] on div at bounding box center [384, 275] width 14 height 14
click at [384, 268] on input "Learning center" at bounding box center [384, 275] width 14 height 14
radio input "true"
click at [589, 422] on button "SUBMIT" at bounding box center [598, 430] width 118 height 28
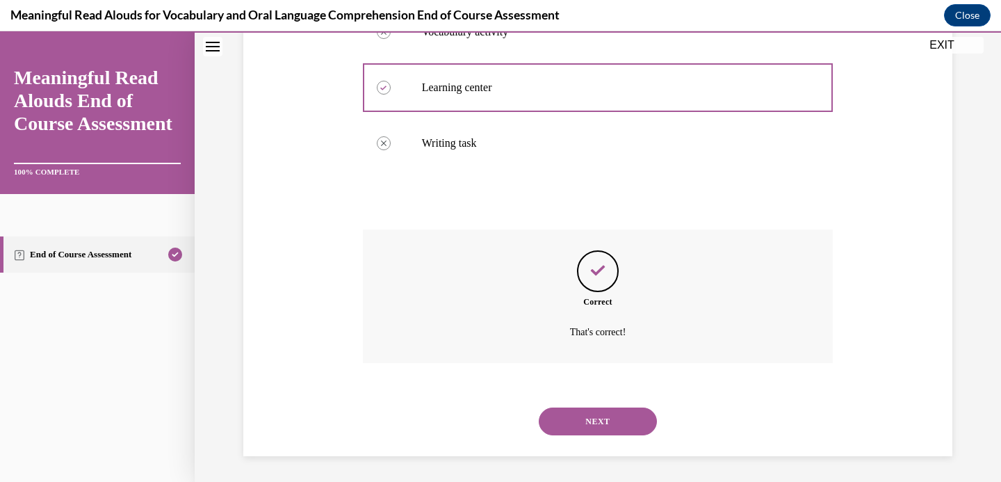
scroll to position [340, 0]
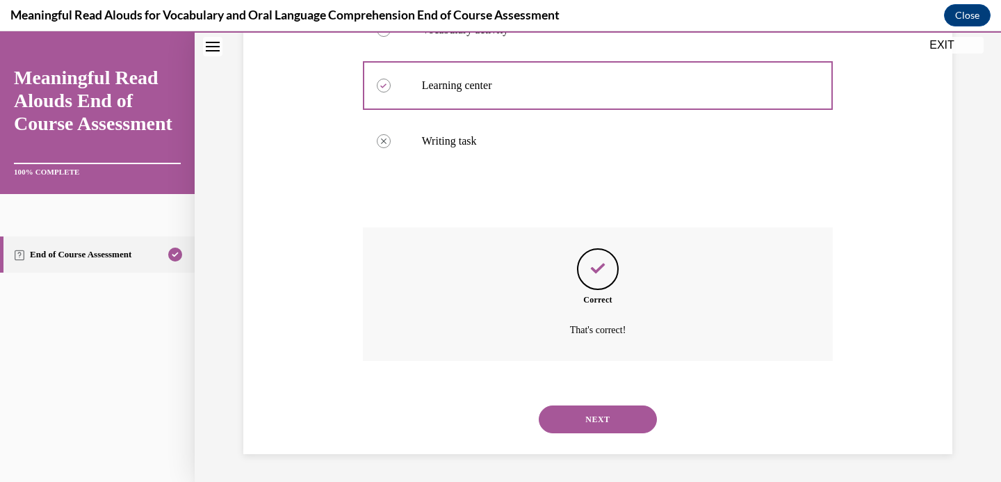
click at [562, 420] on button "NEXT" at bounding box center [598, 419] width 118 height 28
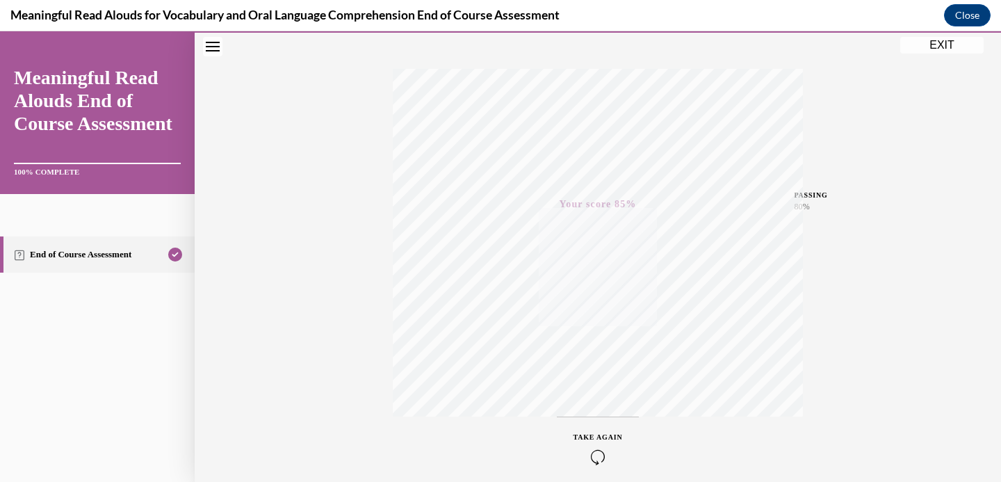
scroll to position [144, 0]
click at [925, 52] on button "EXIT" at bounding box center [941, 45] width 83 height 17
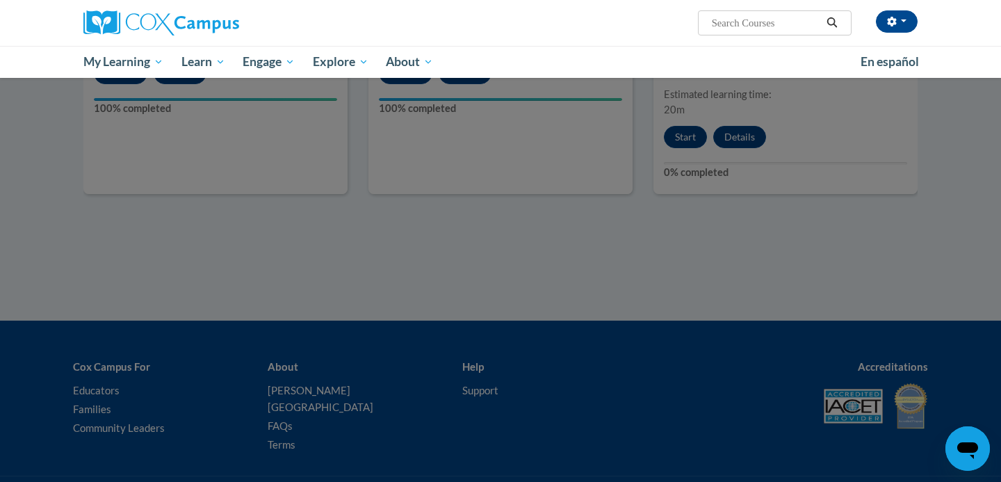
scroll to position [717, 0]
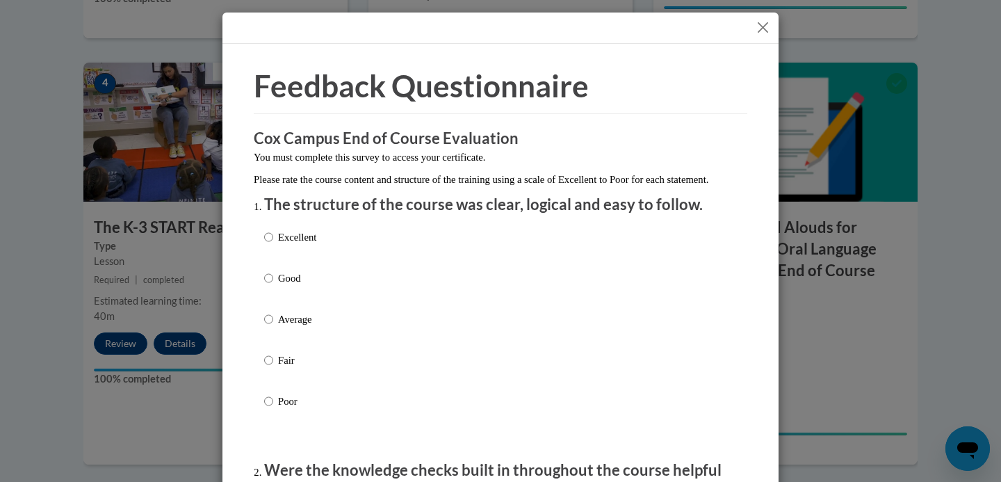
click at [303, 245] on p "Excellent" at bounding box center [297, 236] width 38 height 15
click at [273, 245] on input "Excellent" at bounding box center [268, 236] width 9 height 15
radio input "true"
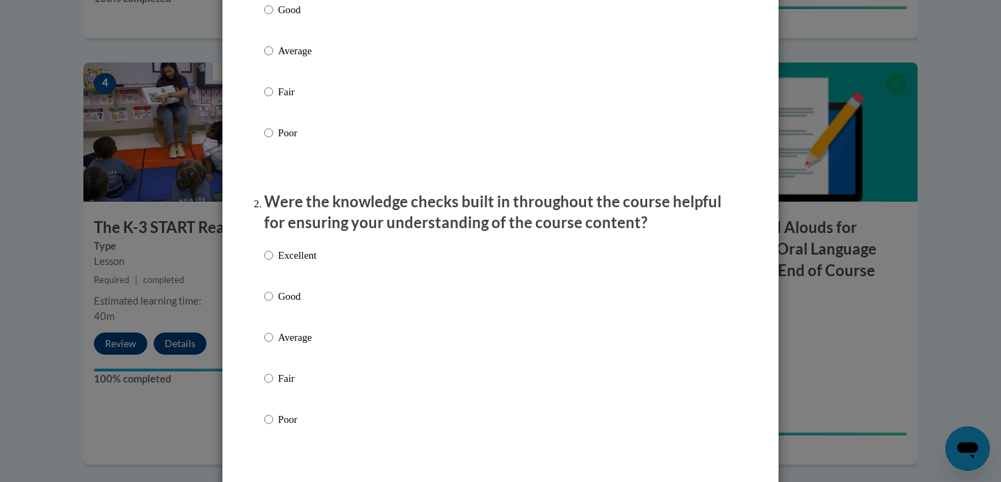
scroll to position [300, 0]
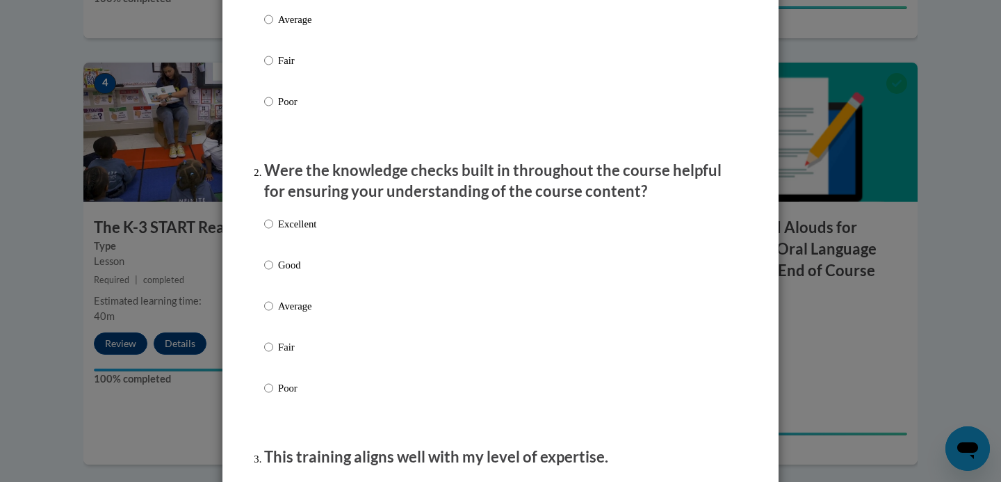
click at [297, 231] on p "Excellent" at bounding box center [297, 223] width 38 height 15
click at [273, 231] on input "Excellent" at bounding box center [268, 223] width 9 height 15
radio input "true"
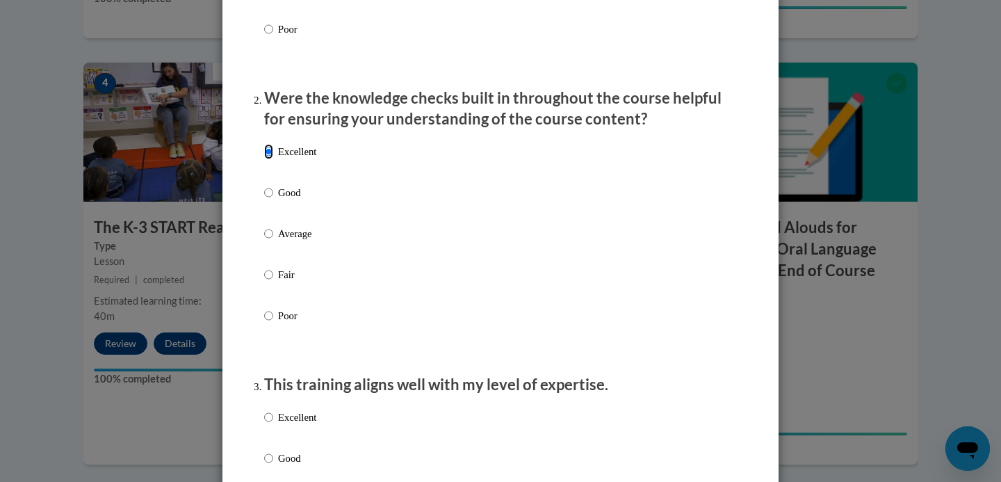
scroll to position [471, 0]
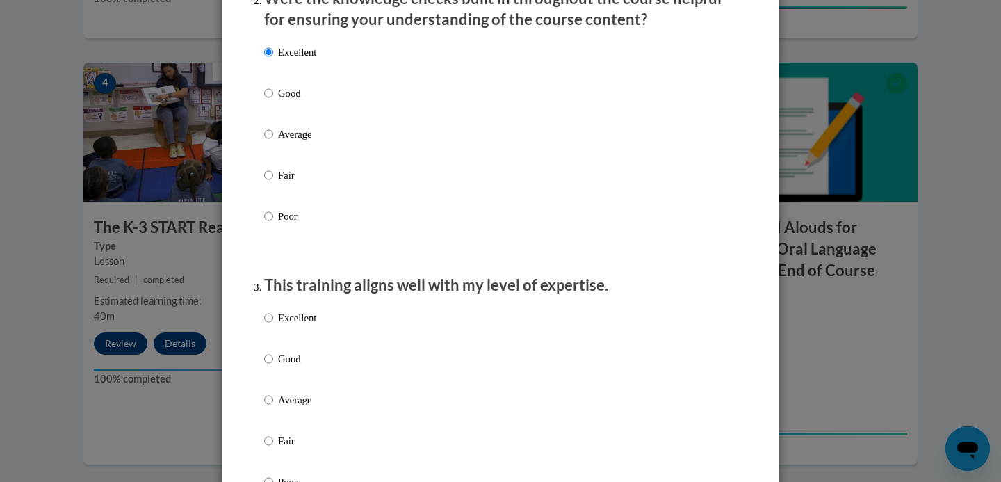
click at [290, 366] on p "Good" at bounding box center [297, 358] width 38 height 15
click at [273, 366] on input "Good" at bounding box center [268, 358] width 9 height 15
radio input "true"
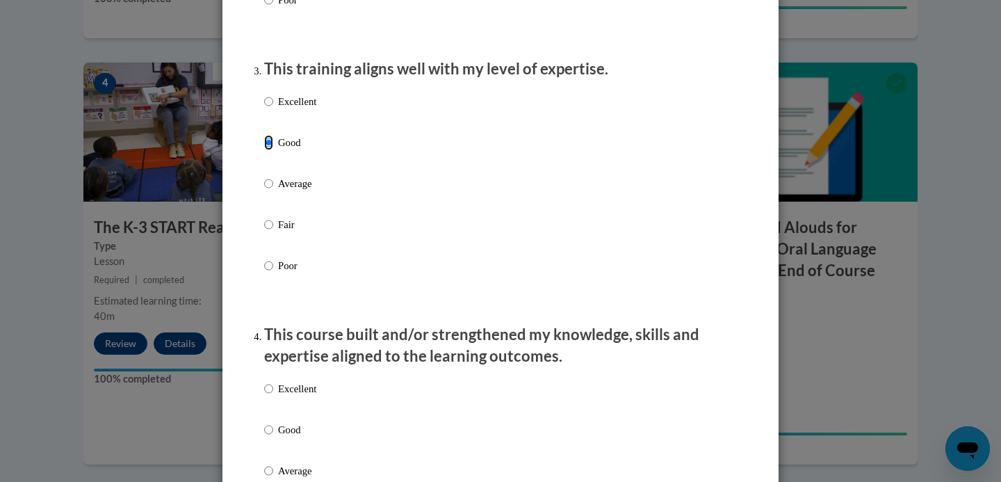
scroll to position [829, 0]
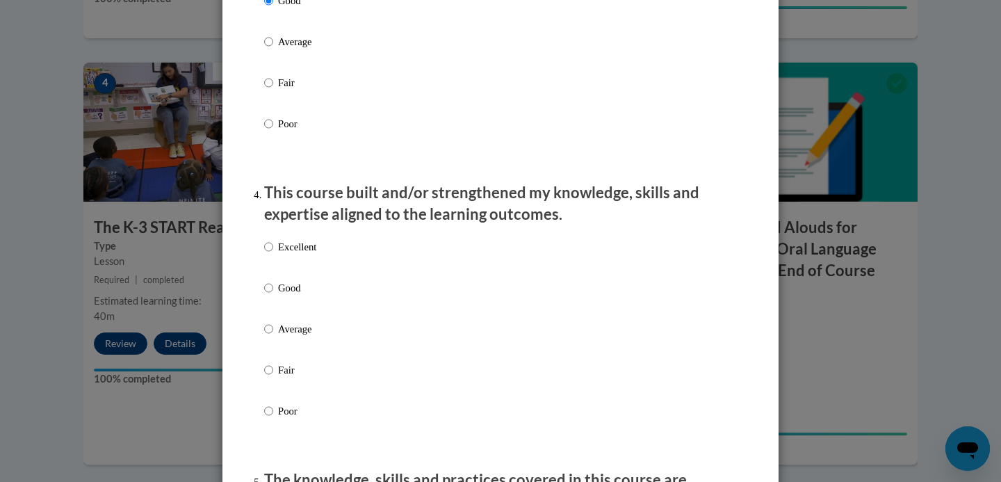
click at [303, 254] on p "Excellent" at bounding box center [297, 246] width 38 height 15
click at [273, 254] on input "Excellent" at bounding box center [268, 246] width 9 height 15
radio input "true"
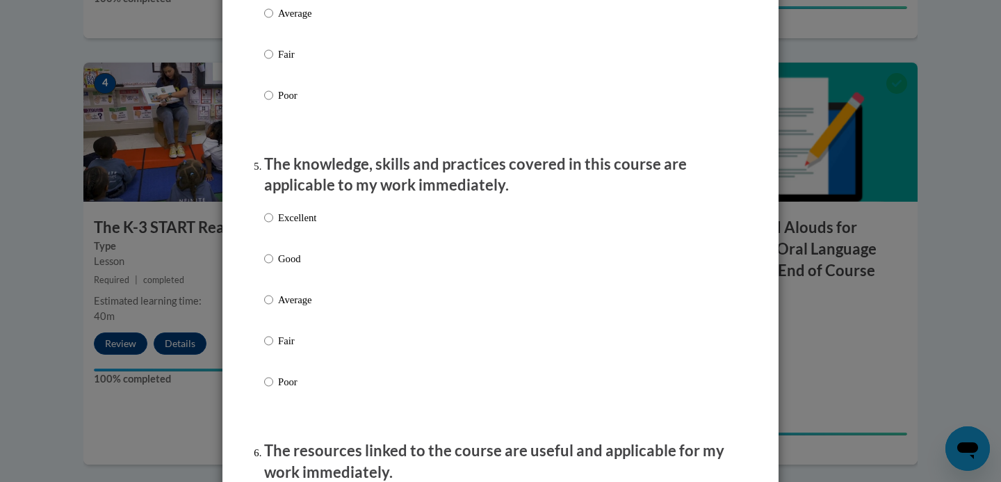
scroll to position [1155, 0]
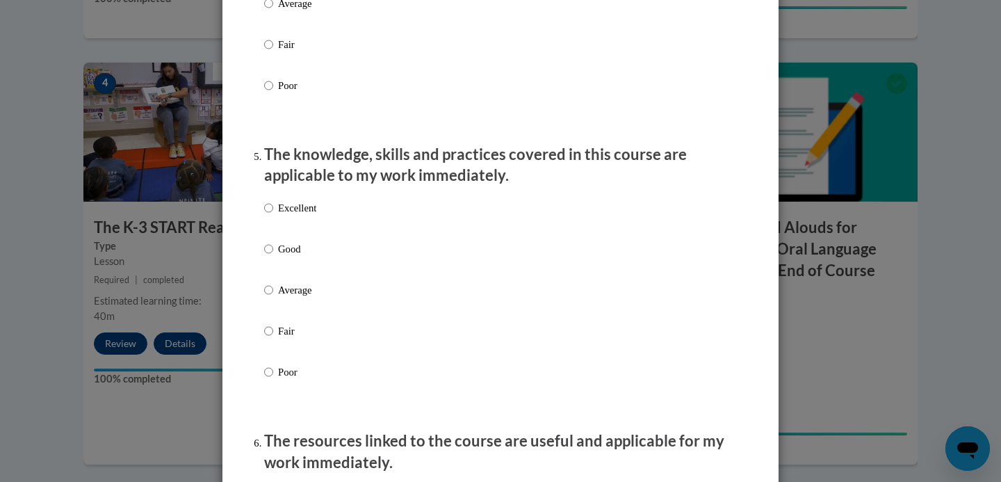
click at [300, 215] on p "Excellent" at bounding box center [297, 207] width 38 height 15
click at [273, 215] on input "Excellent" at bounding box center [268, 207] width 9 height 15
radio input "true"
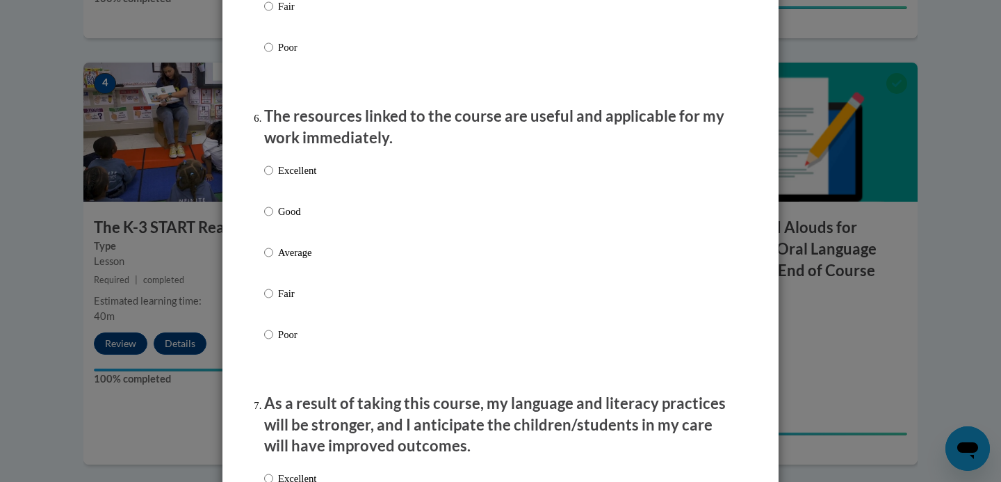
scroll to position [1483, 0]
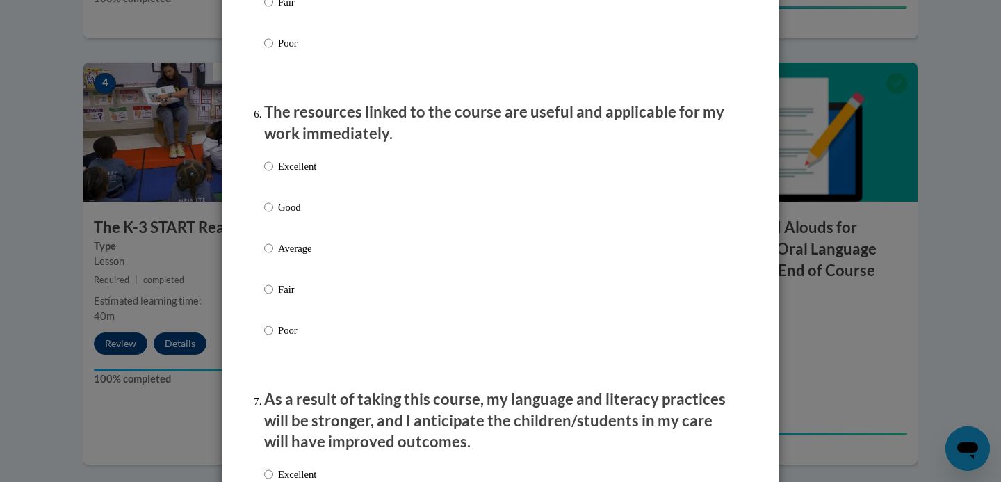
click at [308, 174] on p "Excellent" at bounding box center [297, 165] width 38 height 15
click at [273, 174] on input "Excellent" at bounding box center [268, 165] width 9 height 15
radio input "true"
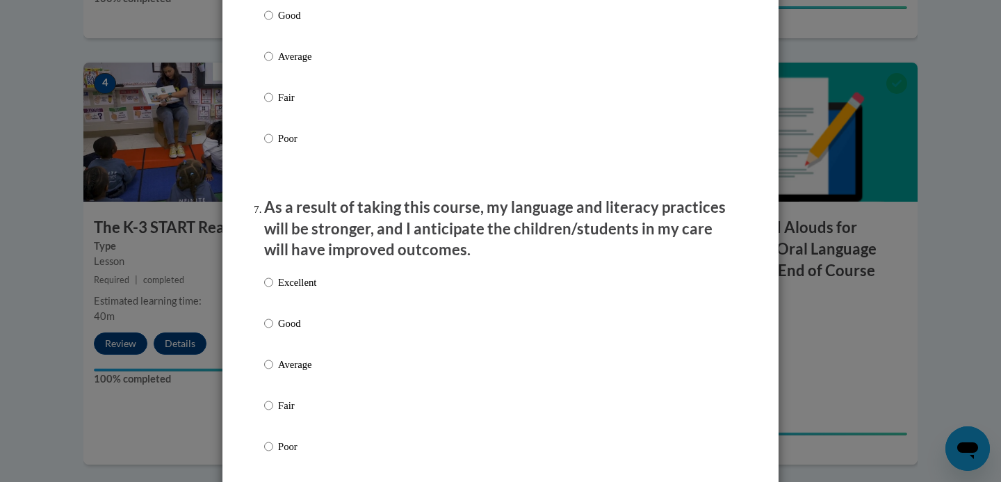
scroll to position [1698, 0]
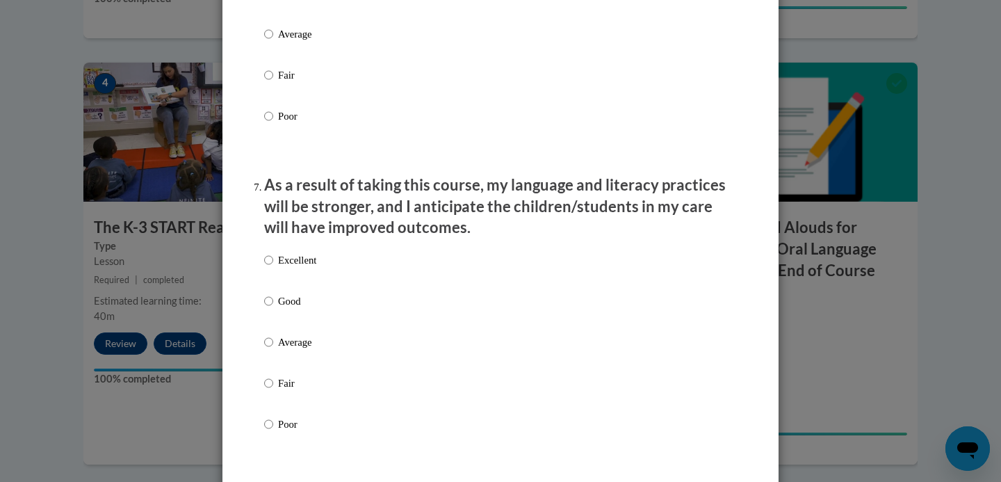
click at [301, 268] on p "Excellent" at bounding box center [297, 259] width 38 height 15
click at [273, 268] on input "Excellent" at bounding box center [268, 259] width 9 height 15
radio input "true"
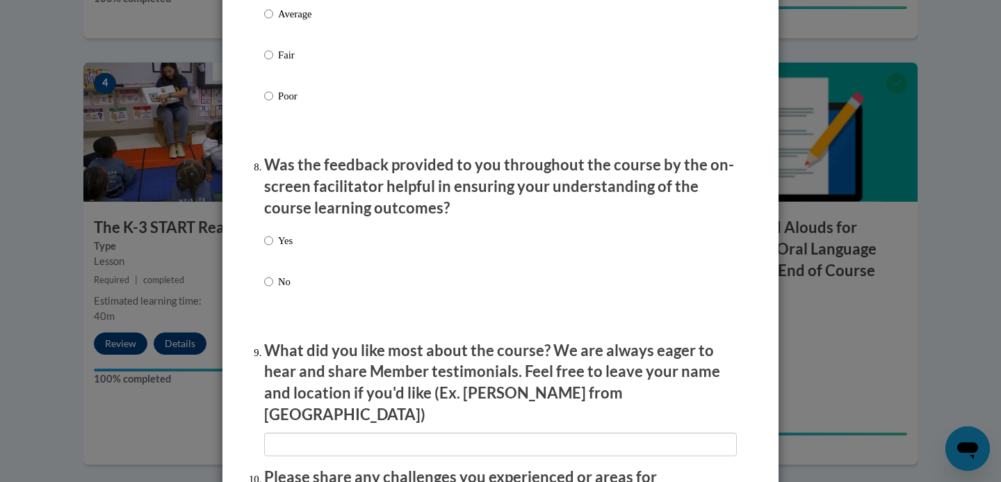
scroll to position [2085, 0]
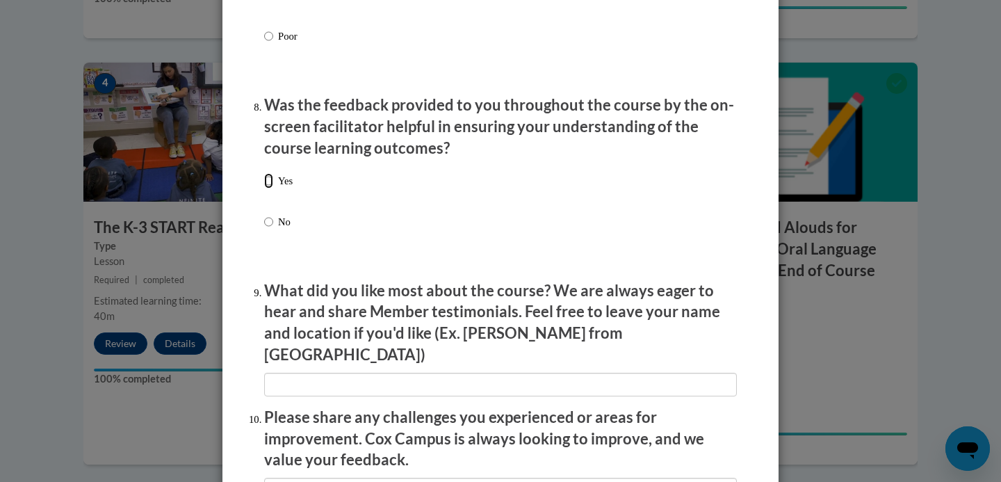
click at [268, 188] on input "Yes" at bounding box center [268, 180] width 9 height 15
radio input "true"
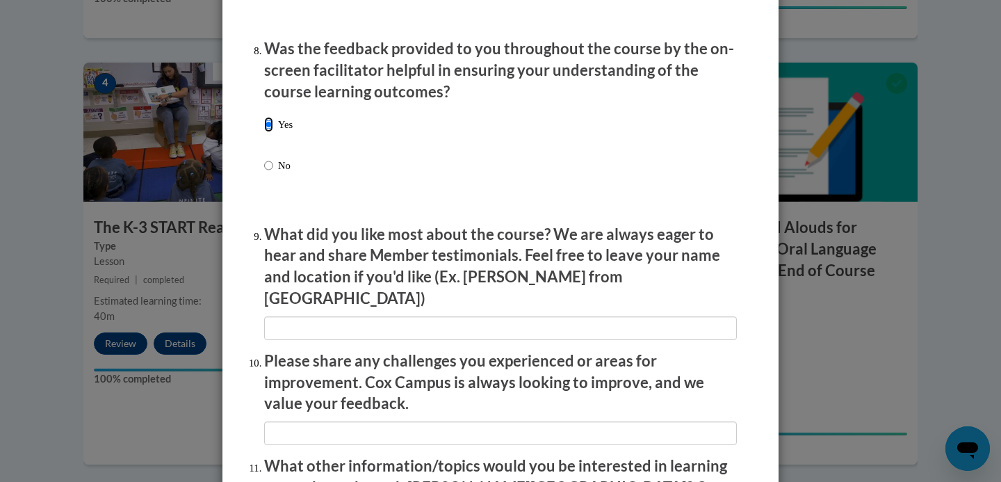
scroll to position [2173, 0]
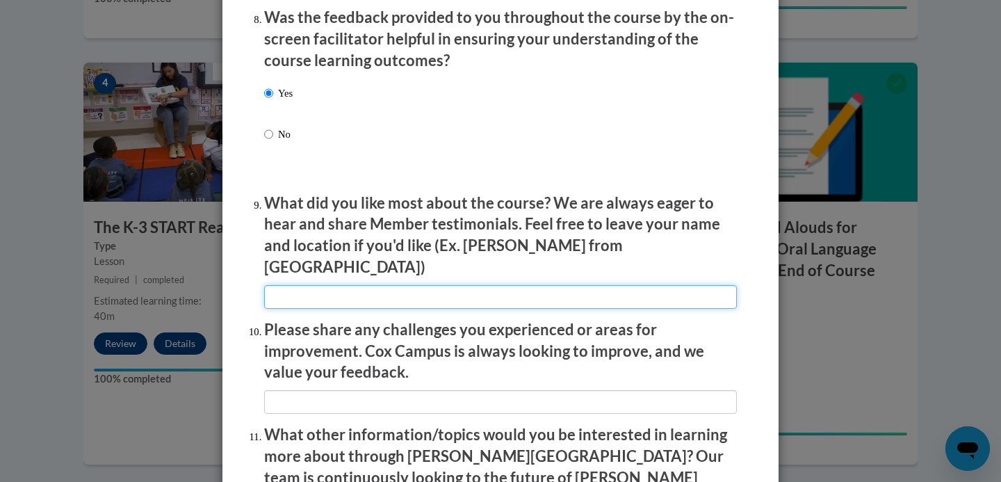
click at [444, 286] on input "textbox" at bounding box center [500, 297] width 473 height 24
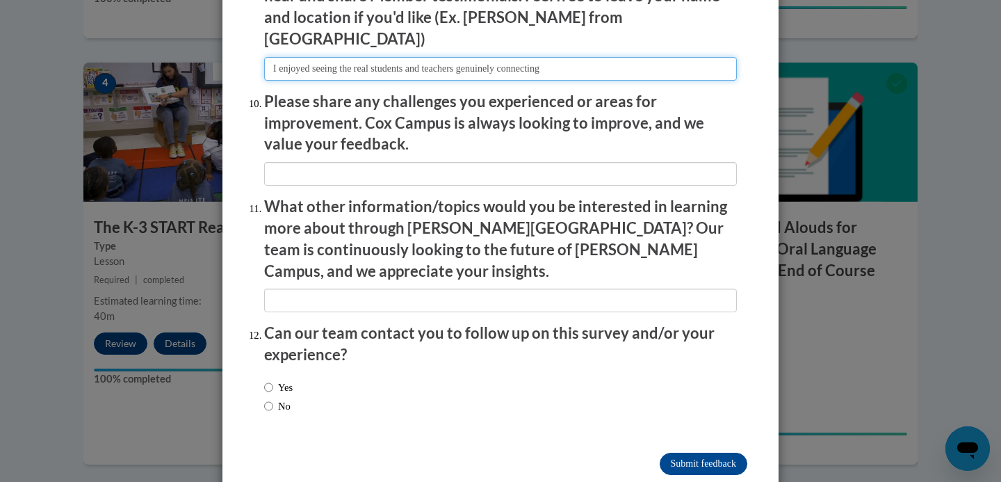
scroll to position [2410, 0]
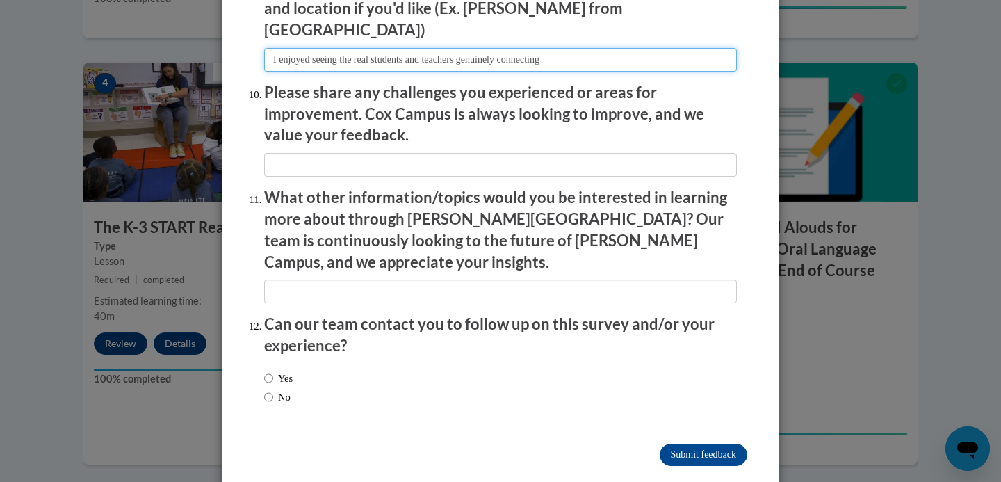
type input "I enjoyed seeing the real students and teachers genuinely connecting"
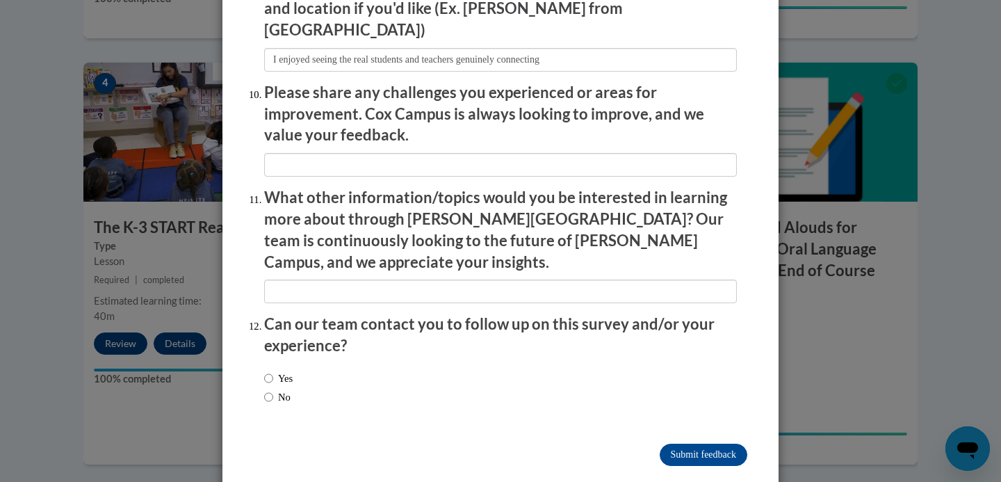
click at [280, 389] on label "No" at bounding box center [277, 396] width 26 height 15
click at [273, 389] on input "No" at bounding box center [268, 396] width 9 height 15
radio input "true"
click at [714, 443] on input "Submit feedback" at bounding box center [704, 454] width 88 height 22
